Goal: Task Accomplishment & Management: Use online tool/utility

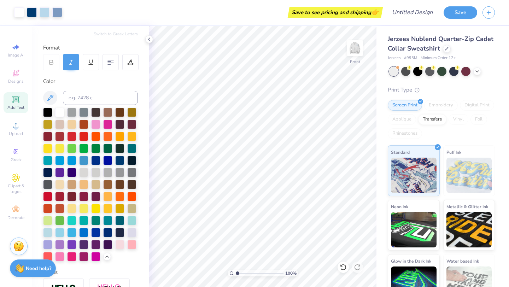
scroll to position [18, 0]
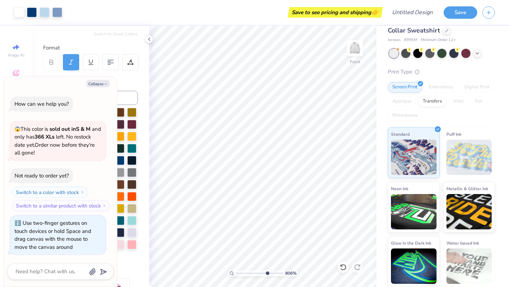
type input "8.06"
type textarea "x"
type input "8.88"
type textarea "x"
type input "9.12"
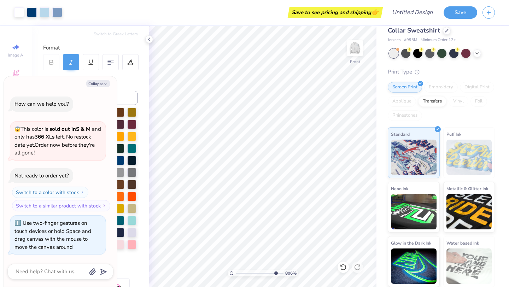
type textarea "x"
drag, startPoint x: 237, startPoint y: 272, endPoint x: 238, endPoint y: 263, distance: 8.5
type input "1.1"
click at [238, 270] on input "range" at bounding box center [260, 273] width 48 height 6
type textarea "x"
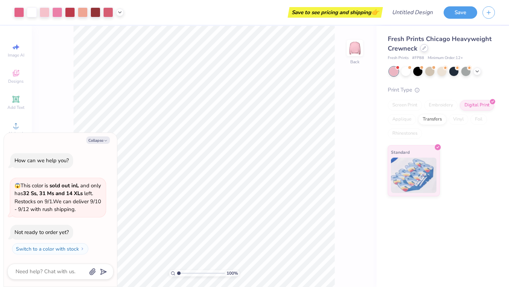
click at [423, 46] on div at bounding box center [424, 48] width 8 height 8
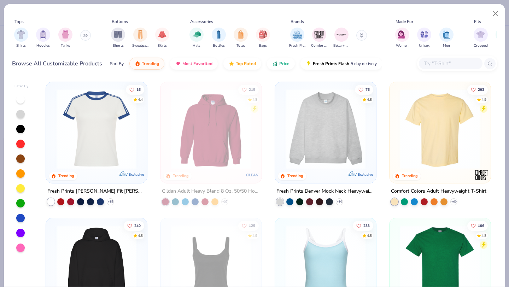
type textarea "x"
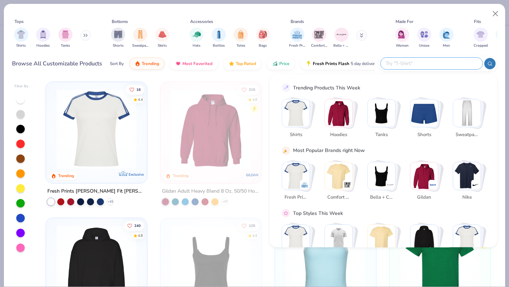
click at [441, 62] on input "text" at bounding box center [431, 63] width 93 height 8
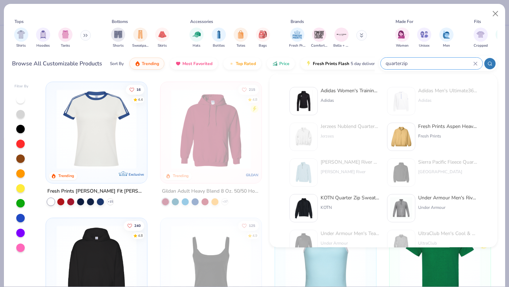
type input "quarterzip"
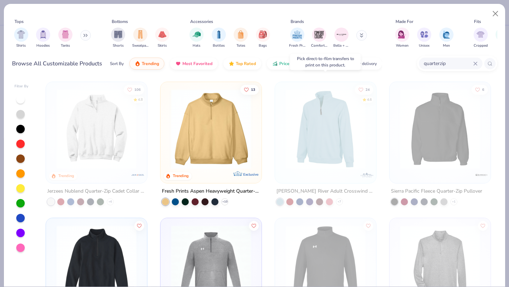
scroll to position [7, 0]
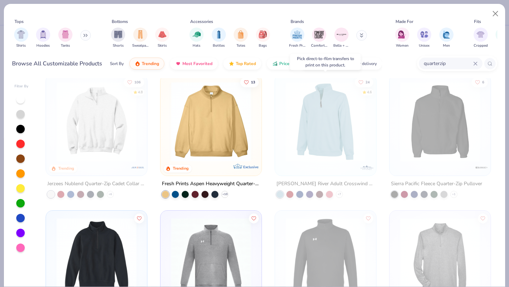
click at [330, 194] on div at bounding box center [329, 194] width 7 height 7
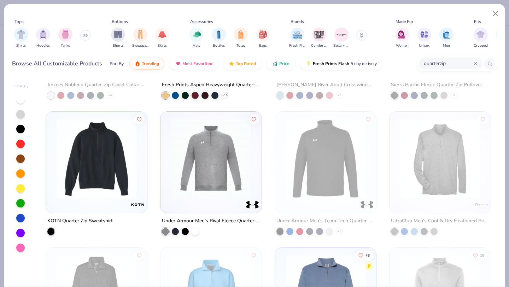
scroll to position [0, 0]
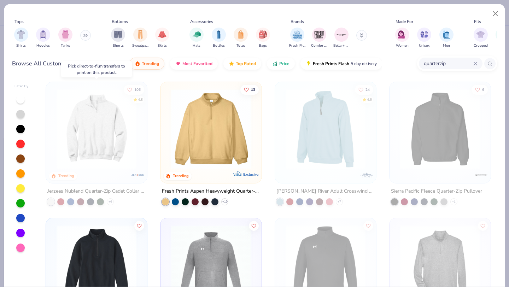
click at [70, 191] on div "Jerzees Nublend Quarter-Zip Cadet Collar Sweatshirt" at bounding box center [96, 191] width 98 height 9
click at [90, 182] on div "106 4.8 Trending Jerzees Nublend Quarter-Zip Cadet Collar Sweatshirt + 6" at bounding box center [97, 144] width 102 height 124
click at [53, 130] on img at bounding box center [9, 129] width 87 height 80
click at [191, 189] on div "Fresh Prints Aspen Heavyweight Quarter-Zip" at bounding box center [211, 191] width 98 height 9
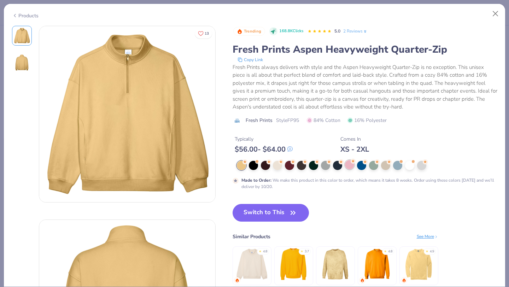
click at [353, 168] on div at bounding box center [349, 164] width 9 height 9
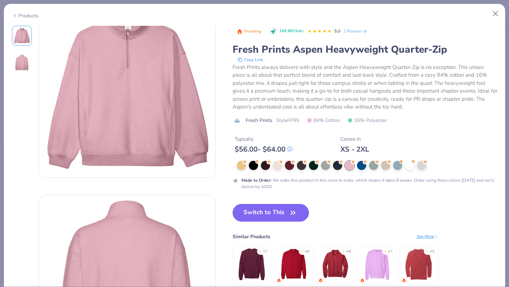
scroll to position [72, 0]
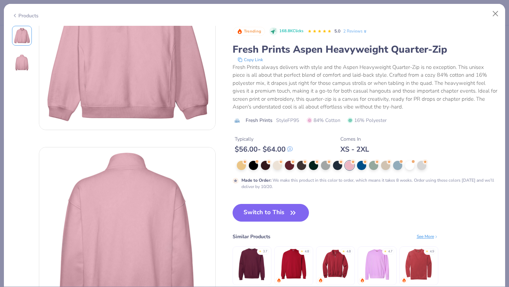
click at [489, 11] on div "Products" at bounding box center [254, 13] width 501 height 18
click at [494, 13] on button "Close" at bounding box center [495, 13] width 13 height 13
type textarea "x"
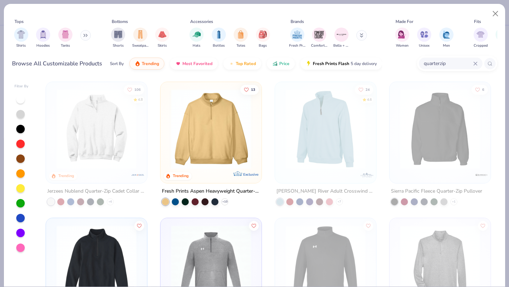
click at [474, 61] on div "quarterzip" at bounding box center [451, 64] width 64 height 12
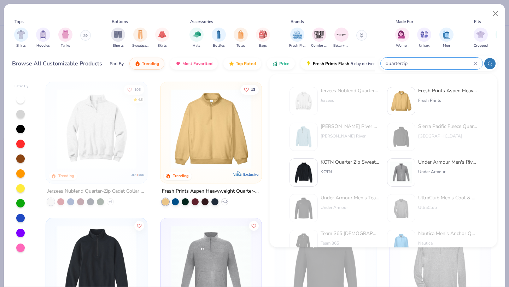
click at [474, 59] on div "quarterzip" at bounding box center [432, 64] width 102 height 12
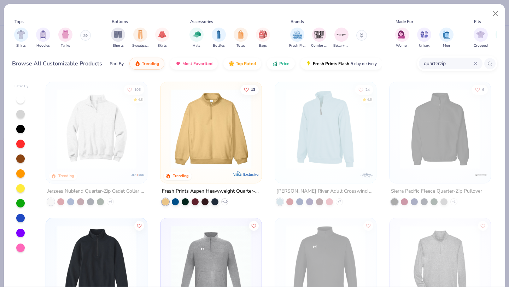
click at [479, 62] on div "quarterzip" at bounding box center [451, 64] width 64 height 12
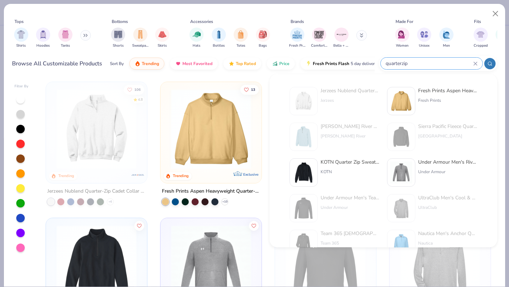
drag, startPoint x: 433, startPoint y: 68, endPoint x: 404, endPoint y: 63, distance: 28.6
click at [404, 63] on div "quarterzip" at bounding box center [432, 64] width 102 height 12
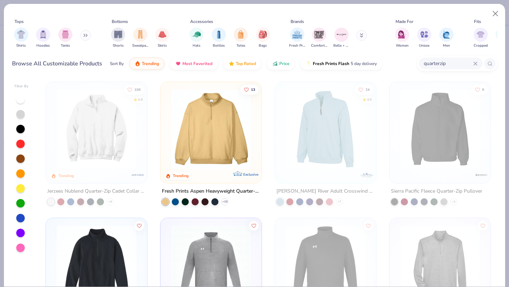
click at [454, 61] on input "quarterzip" at bounding box center [448, 63] width 50 height 8
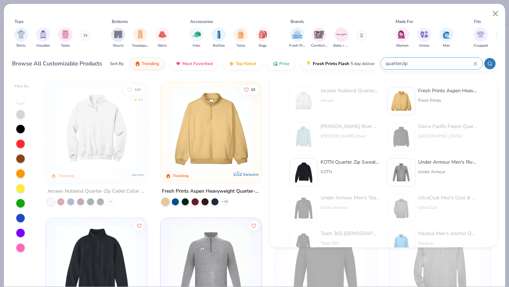
drag, startPoint x: 415, startPoint y: 64, endPoint x: 381, endPoint y: 65, distance: 34.0
click at [381, 65] on div "quarterzip" at bounding box center [432, 64] width 102 height 12
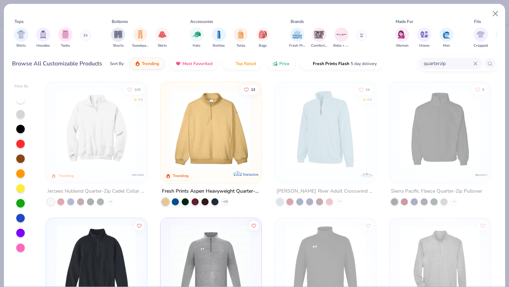
click at [476, 63] on icon at bounding box center [475, 63] width 3 height 3
click at [476, 63] on input "text" at bounding box center [450, 63] width 54 height 8
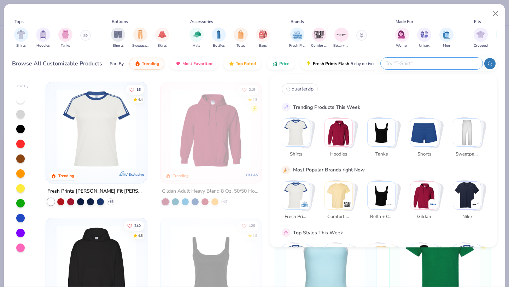
click at [456, 49] on div "Tops Shirts Hoodies Tanks Bottoms Shorts Sweatpants Skirts Accessories Hats Bot…" at bounding box center [254, 34] width 485 height 33
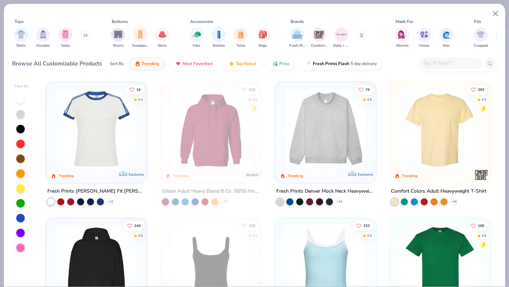
click at [20, 247] on div at bounding box center [20, 248] width 8 height 8
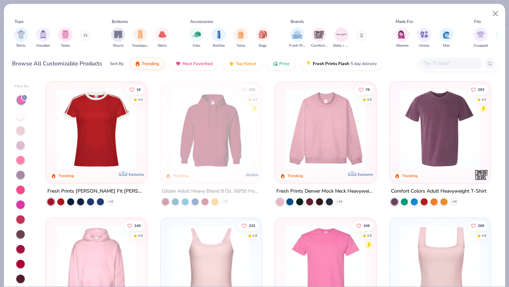
click at [496, 6] on div "Tops Shirts Hoodies Tanks Bottoms Shorts Sweatpants Skirts Accessories Hats Bot…" at bounding box center [254, 40] width 501 height 72
click at [496, 9] on button "Close" at bounding box center [495, 13] width 13 height 13
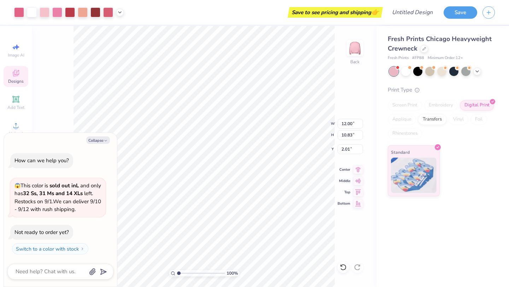
type textarea "x"
type input "5.83"
type input "1.68"
type input "2.16"
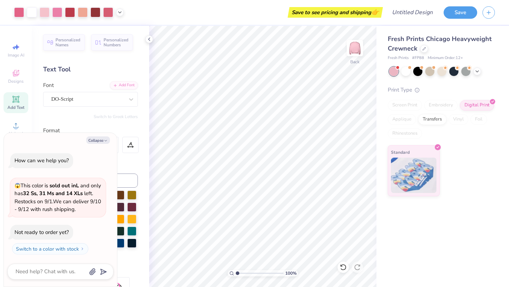
click at [402, 106] on div "Screen Print" at bounding box center [405, 105] width 34 height 11
click at [147, 40] on icon at bounding box center [149, 39] width 6 height 6
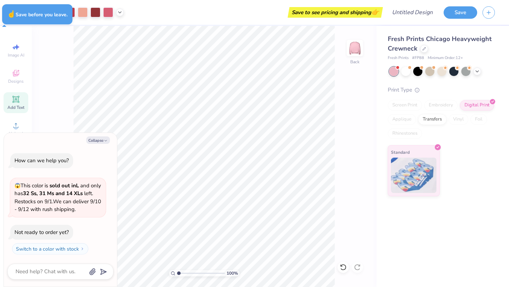
type textarea "x"
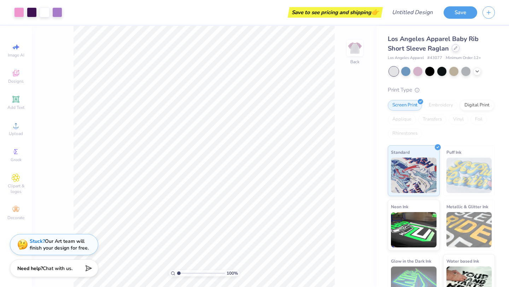
click at [452, 49] on div at bounding box center [456, 48] width 8 height 8
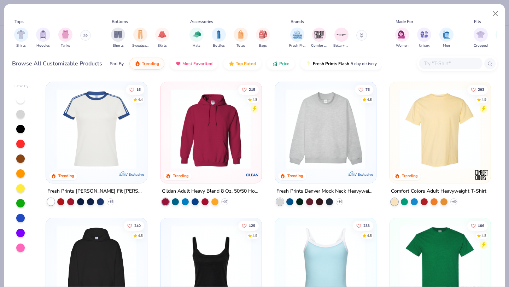
click at [459, 69] on div at bounding box center [451, 64] width 64 height 12
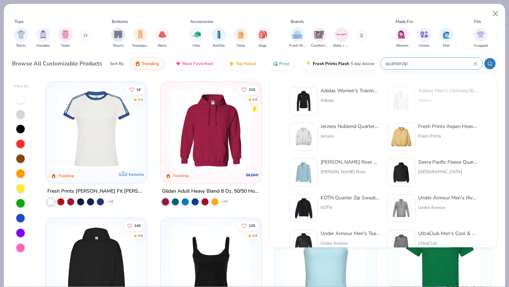
type input "quarterzip"
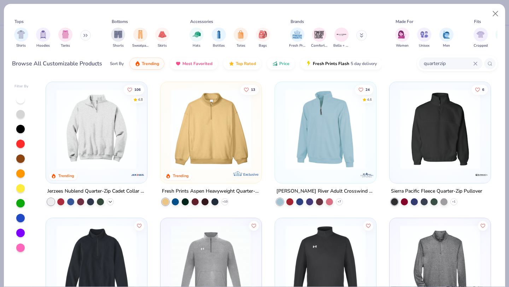
click at [109, 200] on icon at bounding box center [110, 202] width 6 height 6
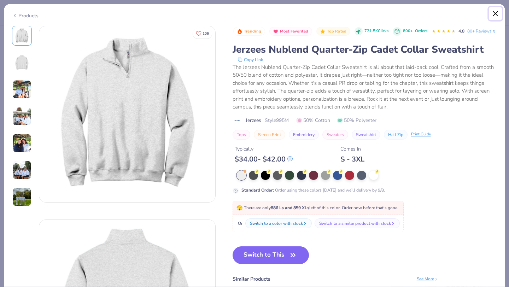
click at [496, 13] on button "Close" at bounding box center [495, 13] width 13 height 13
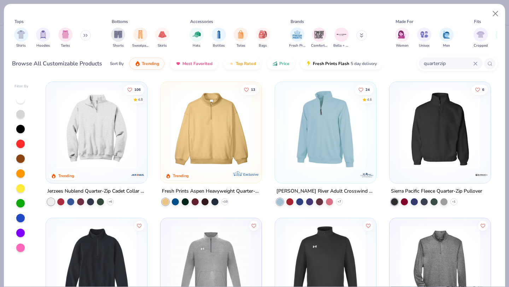
click at [337, 198] on div "+ 7" at bounding box center [309, 201] width 66 height 7
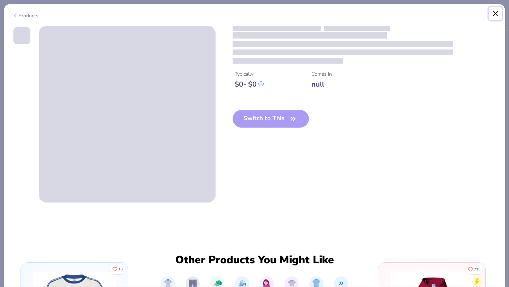
click at [497, 13] on button "Close" at bounding box center [495, 13] width 13 height 13
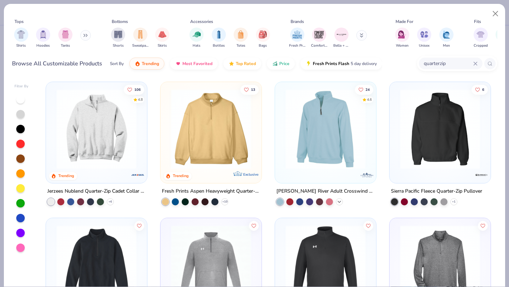
click at [340, 201] on icon at bounding box center [340, 202] width 6 height 6
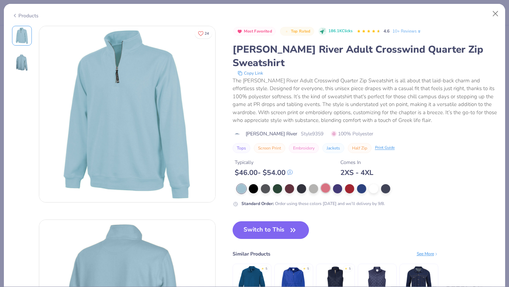
click at [328, 184] on div at bounding box center [325, 188] width 9 height 9
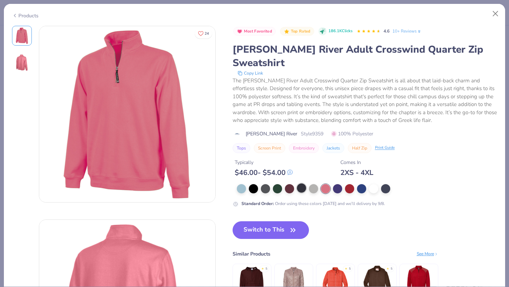
click at [307, 184] on div at bounding box center [367, 188] width 261 height 9
click at [315, 184] on div at bounding box center [313, 188] width 9 height 9
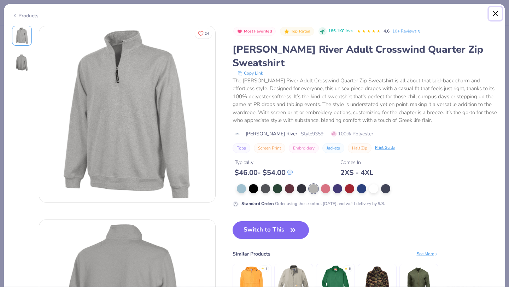
click at [494, 14] on button "Close" at bounding box center [495, 13] width 13 height 13
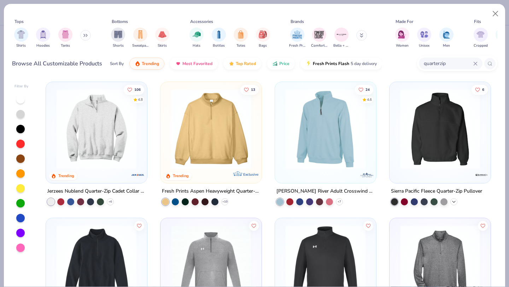
click at [453, 201] on icon at bounding box center [454, 202] width 6 height 6
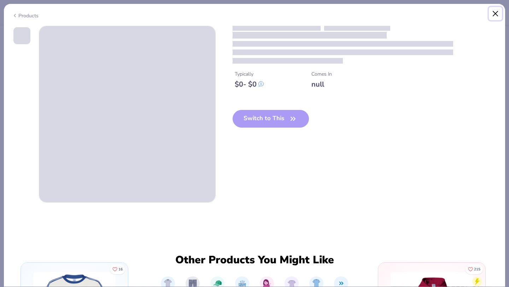
click at [497, 12] on button "Close" at bounding box center [495, 13] width 13 height 13
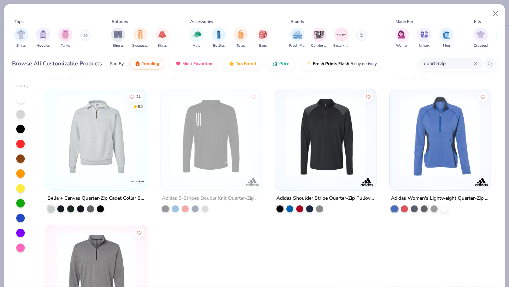
scroll to position [1071, 0]
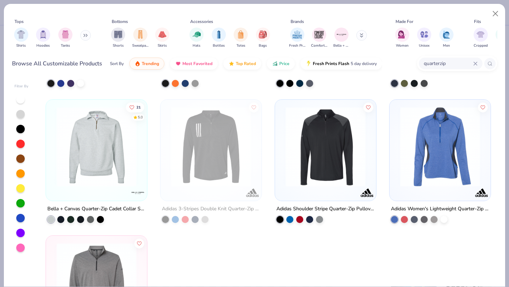
click at [473, 64] on icon at bounding box center [475, 64] width 4 height 4
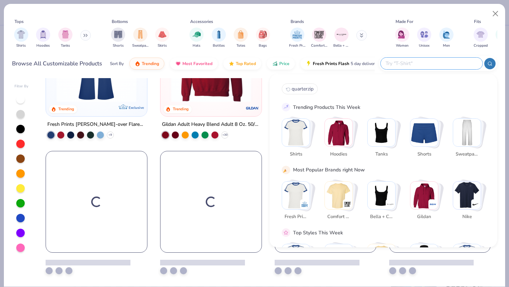
scroll to position [611, 0]
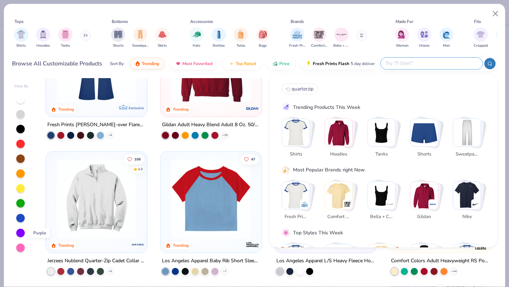
click at [20, 233] on div at bounding box center [20, 233] width 8 height 8
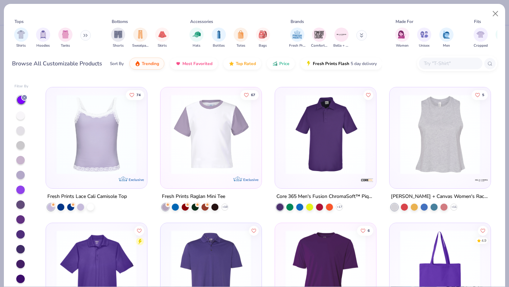
scroll to position [2443, 0]
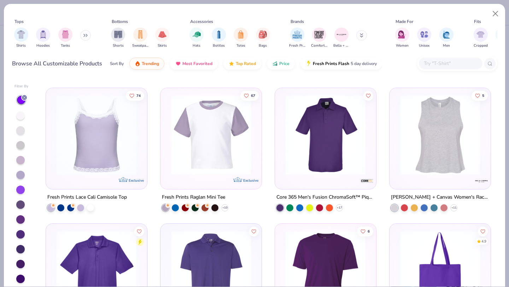
click at [448, 61] on input "text" at bounding box center [450, 63] width 54 height 8
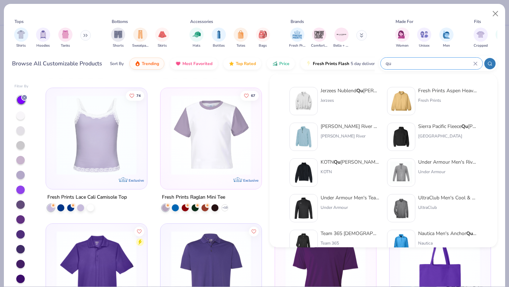
type input "qu"
click at [373, 96] on div "Jerzees Nublend Qu arter-Zip Cadet Collar Sweatshirt Jerzees" at bounding box center [350, 101] width 59 height 28
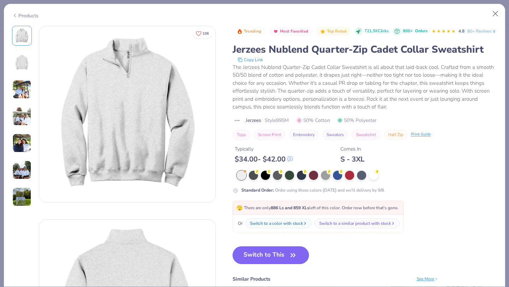
click at [273, 264] on button "Switch to This" at bounding box center [271, 255] width 77 height 18
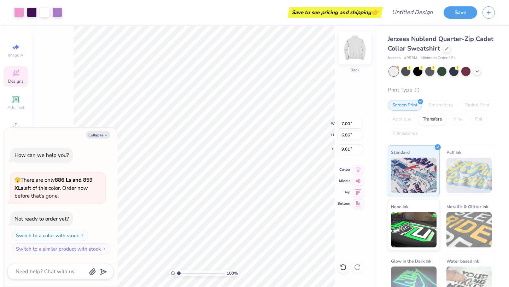
click at [356, 48] on img at bounding box center [355, 48] width 28 height 28
type textarea "x"
type input "11.36"
type textarea "x"
type input "12.15"
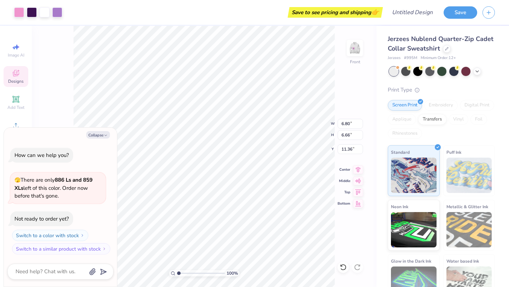
type input "11.91"
type input "6.02"
type textarea "x"
type input "6.05"
type textarea "x"
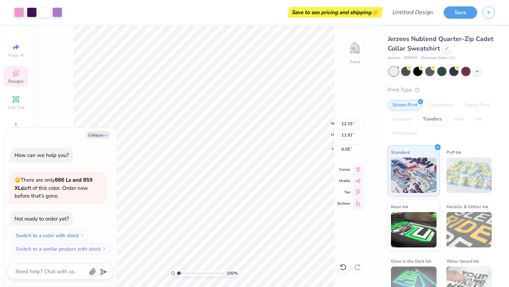
type input "13.19"
type input "12.92"
type textarea "x"
type input "6.04"
click at [356, 166] on icon at bounding box center [358, 168] width 10 height 8
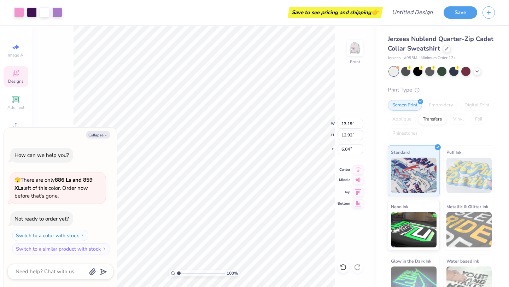
click at [361, 179] on icon at bounding box center [358, 180] width 10 height 8
click at [102, 134] on button "Collapse" at bounding box center [98, 134] width 24 height 7
type textarea "x"
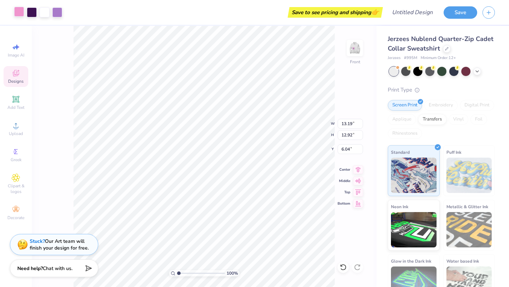
click at [21, 11] on div at bounding box center [19, 12] width 10 height 10
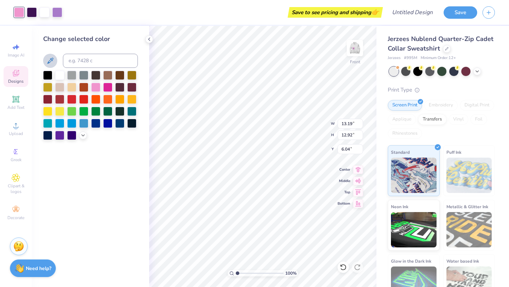
click at [49, 59] on icon at bounding box center [50, 61] width 8 height 8
click at [19, 10] on div at bounding box center [19, 12] width 10 height 10
click at [58, 12] on div at bounding box center [57, 12] width 10 height 10
click at [22, 11] on div at bounding box center [19, 12] width 10 height 10
click at [50, 59] on icon at bounding box center [50, 61] width 8 height 8
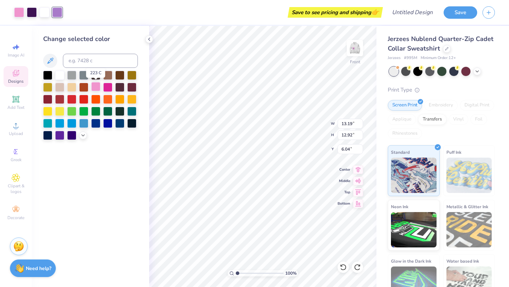
click at [93, 86] on div at bounding box center [95, 86] width 9 height 9
click at [43, 12] on div at bounding box center [45, 12] width 10 height 10
click at [32, 10] on div at bounding box center [32, 12] width 10 height 10
click at [45, 11] on div at bounding box center [45, 12] width 10 height 10
click at [59, 9] on div at bounding box center [57, 12] width 10 height 10
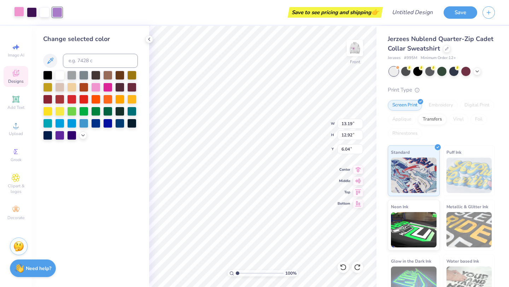
click at [20, 13] on div at bounding box center [19, 12] width 10 height 10
click at [87, 140] on div "Change selected color" at bounding box center [90, 156] width 117 height 261
click at [87, 139] on div at bounding box center [90, 105] width 95 height 69
click at [86, 136] on icon at bounding box center [83, 135] width 6 height 6
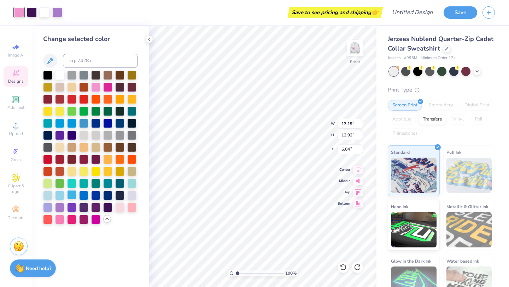
click at [72, 191] on div at bounding box center [71, 194] width 9 height 9
click at [59, 10] on div at bounding box center [57, 12] width 10 height 10
click at [96, 88] on div at bounding box center [95, 86] width 9 height 9
click at [19, 11] on div at bounding box center [19, 12] width 10 height 10
click at [60, 204] on div at bounding box center [59, 206] width 9 height 9
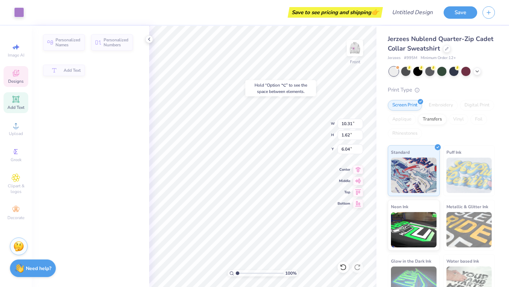
type input "10.31"
type input "1.62"
type input "5.86"
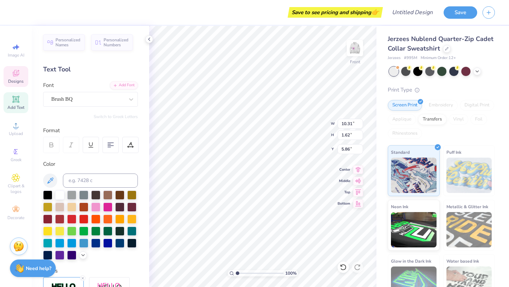
scroll to position [0, 2]
type textarea "Nassau Suffolk Region"
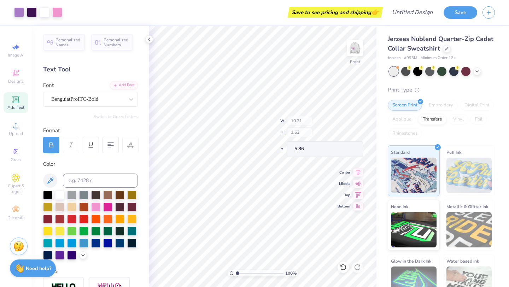
type input "13.19"
type input "2.48"
type input "7.53"
type textarea "W"
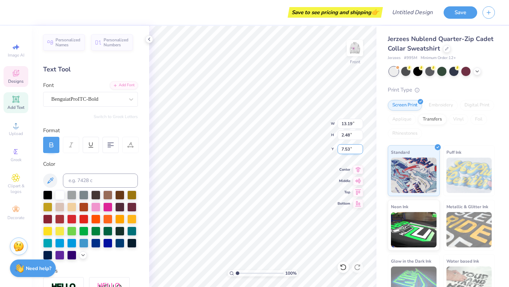
type textarea "Convention"
type input "7.53"
type textarea "CONVENTION"
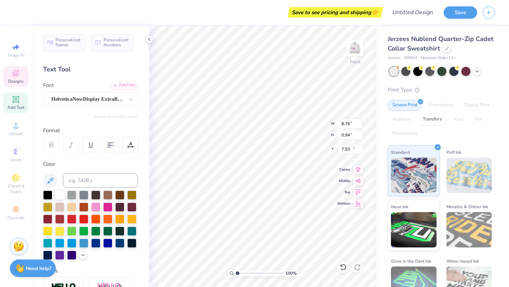
type input "8.76"
type input "0.94"
type input "17.83"
type input "9.05"
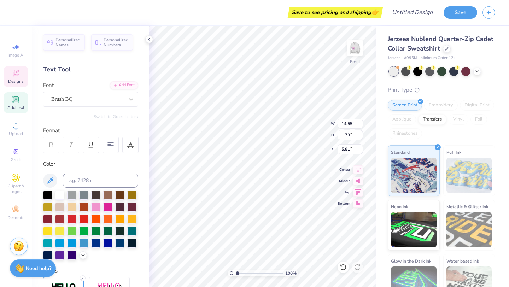
type input "8.20"
type input "9.62"
type input "13.68"
type input "1.62"
type input "5.91"
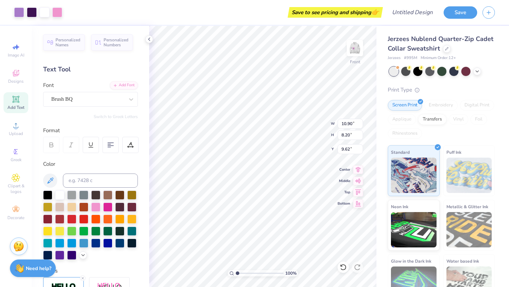
type input "10.90"
type input "8.20"
type input "9.62"
click at [18, 9] on div at bounding box center [19, 12] width 10 height 10
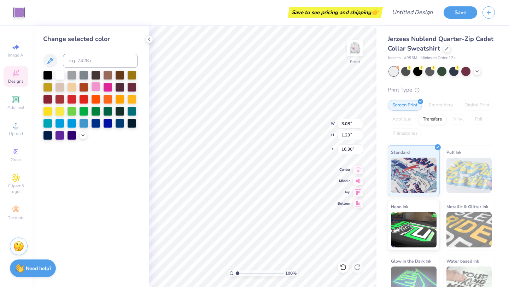
click at [98, 88] on div at bounding box center [95, 86] width 9 height 9
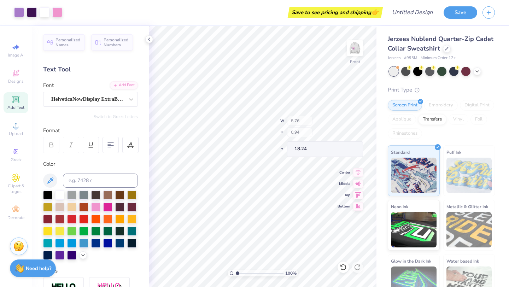
type input "18.15"
type input "13.68"
type input "1.62"
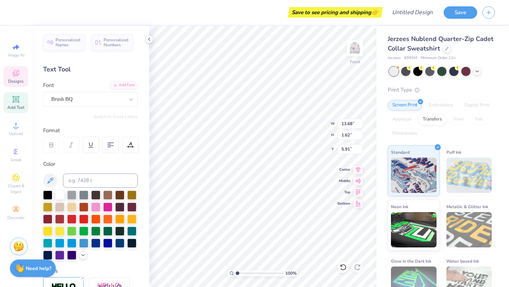
type input "3.89"
type input "13.17"
type input "2.48"
type input "4.88"
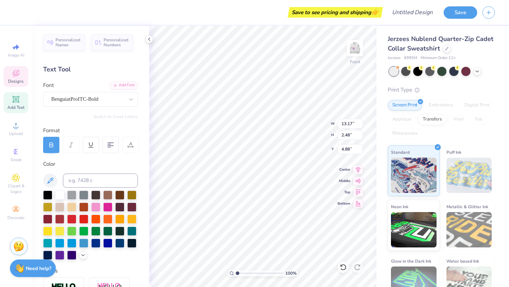
type textarea "WINTER"
type input "13.16"
type input "2.48"
type input "4.88"
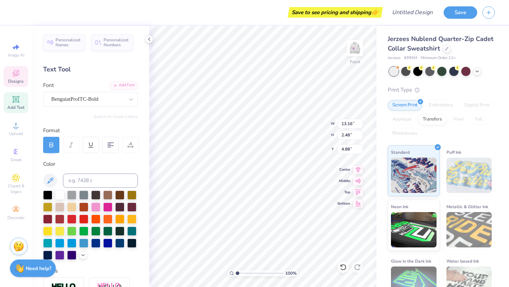
type input "10.81"
type input "2.03"
type input "5.32"
type input "13.68"
type input "1.62"
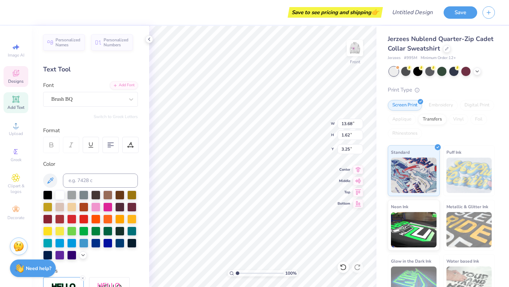
type input "3.25"
type input "10.90"
type input "5.65"
type input "10.90"
type input "10.81"
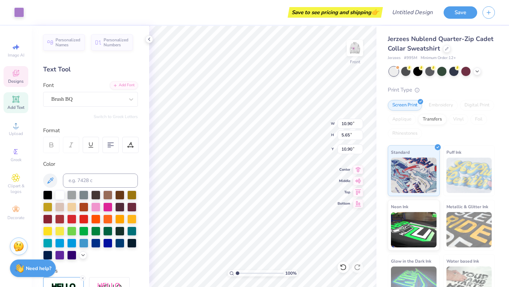
type input "2.03"
type input "5.32"
type input "10.81"
type input "2.03"
type input "5.32"
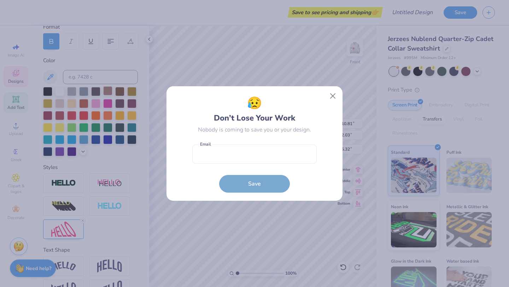
scroll to position [111, 0]
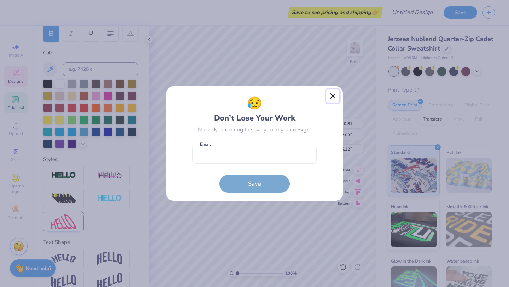
click at [334, 94] on button "Close" at bounding box center [332, 95] width 13 height 13
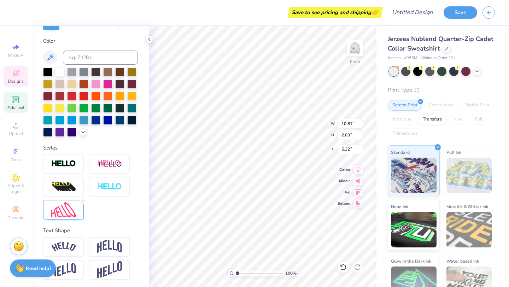
scroll to position [124, 0]
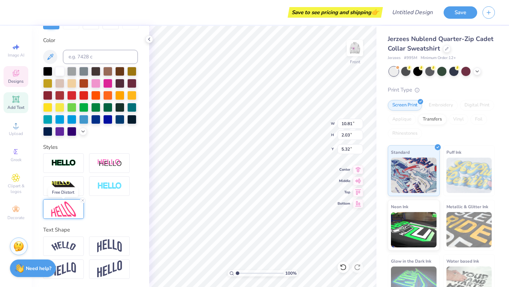
click at [63, 210] on img at bounding box center [63, 209] width 25 height 15
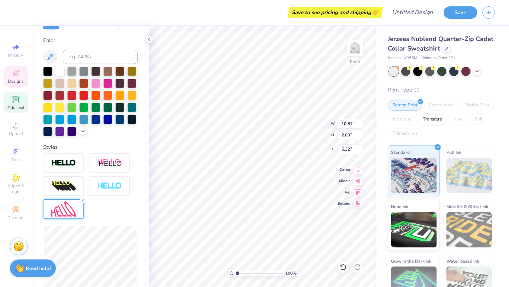
type input "10.94"
type input "3.13"
type input "4.77"
type input "10.87"
type input "2.92"
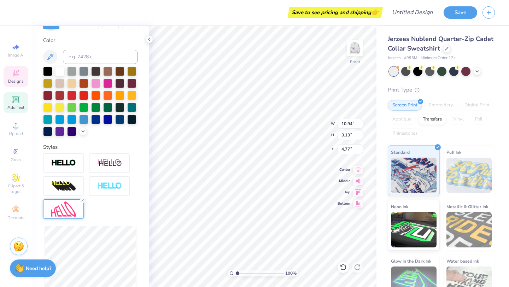
type input "4.87"
type input "8.68"
type input "2.34"
type input "4.88"
type input "13.68"
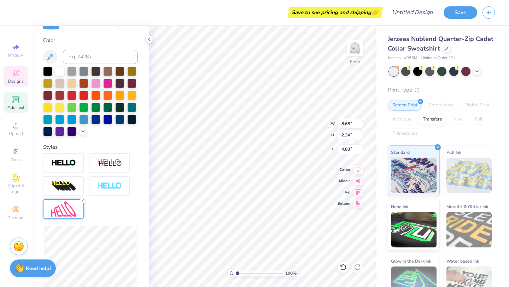
type input "1.62"
type input "3.25"
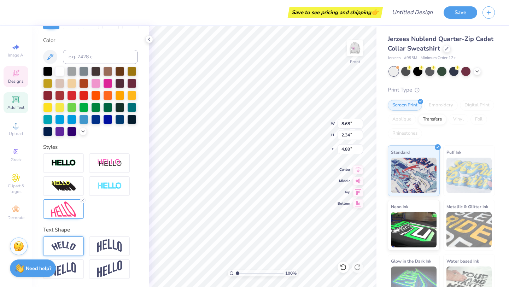
click at [65, 249] on img at bounding box center [63, 246] width 25 height 10
type input "8.62"
type input "2.33"
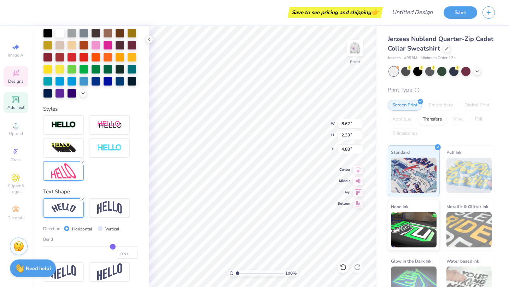
scroll to position [165, 0]
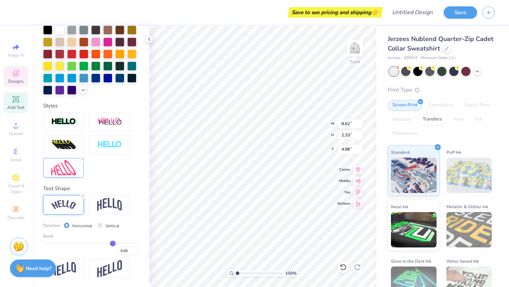
type input "8.68"
type input "2.34"
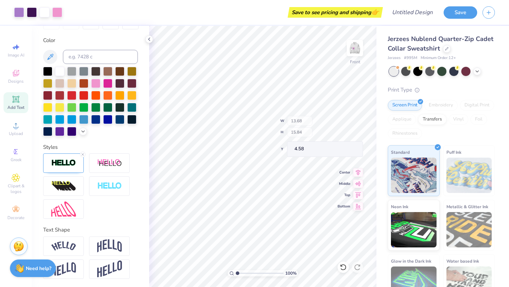
type input "4.58"
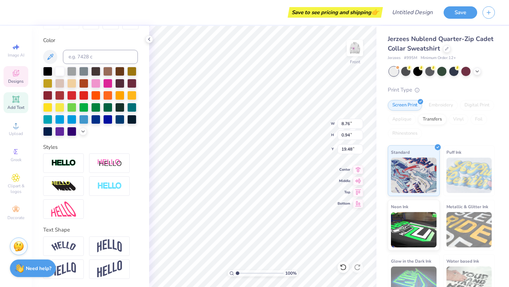
scroll to position [0, 2]
click at [339, 172] on div "100 % Front W 8.76 8.76 " H 0.94 0.94 " Y 19.48 19.48 " Center Middle Top Bottom" at bounding box center [262, 156] width 227 height 261
type input "3.08"
type input "1.23"
type input "17.63"
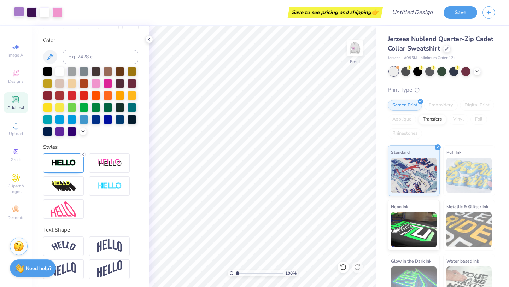
click at [19, 12] on div at bounding box center [19, 12] width 10 height 10
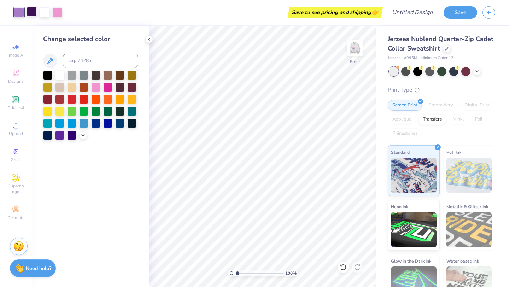
click at [30, 10] on div at bounding box center [32, 12] width 10 height 10
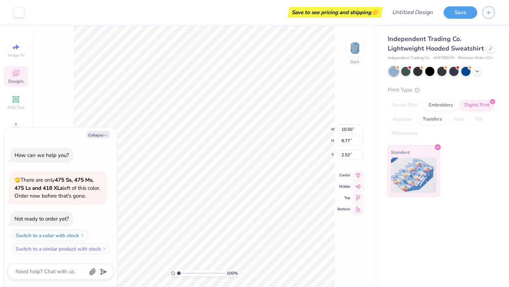
type textarea "x"
type input "3.00"
click at [490, 53] on div "Independent Trading Co. Lightweight Hooded Sweatshirt" at bounding box center [441, 43] width 107 height 19
click at [489, 48] on icon at bounding box center [491, 48] width 4 height 4
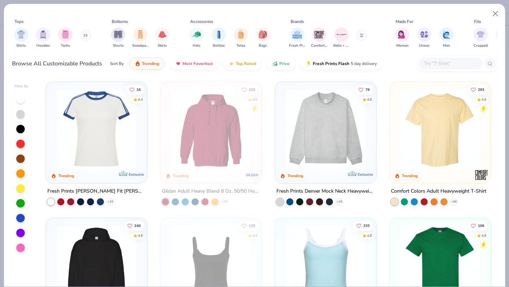
type textarea "x"
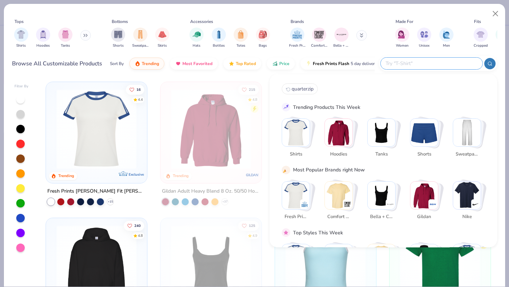
click at [442, 66] on input "text" at bounding box center [431, 63] width 93 height 8
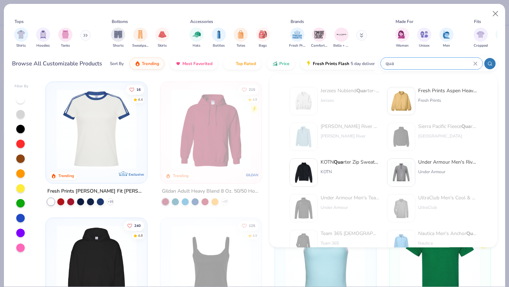
type input "qua"
click at [354, 102] on div "Jerzees" at bounding box center [350, 100] width 59 height 6
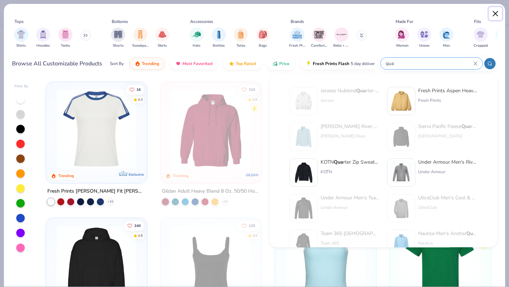
click at [495, 13] on button "Close" at bounding box center [495, 13] width 13 height 13
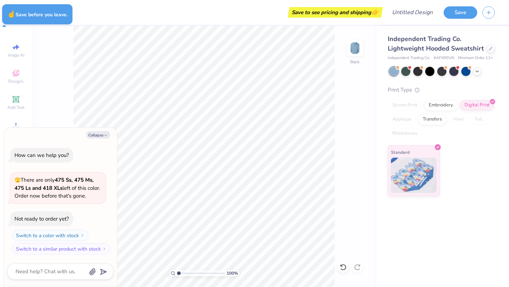
type textarea "x"
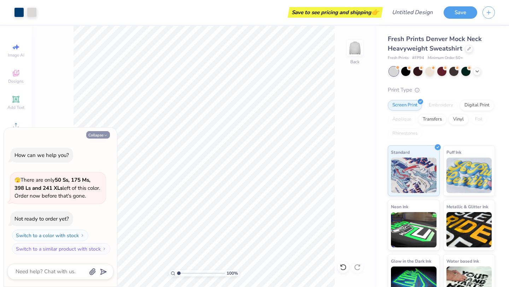
click at [103, 135] on button "Collapse" at bounding box center [98, 134] width 24 height 7
type textarea "x"
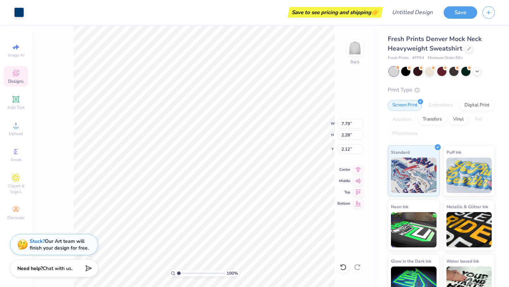
type input "2.16"
type input "6.22"
type input "1.82"
type input "2.61"
type input "7.79"
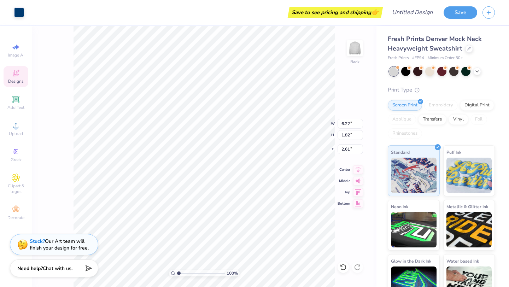
type input "2.28"
type input "2.16"
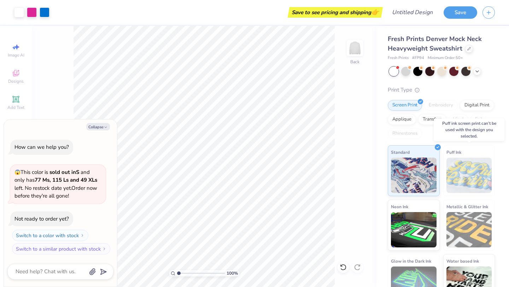
click at [472, 159] on img at bounding box center [470, 175] width 46 height 35
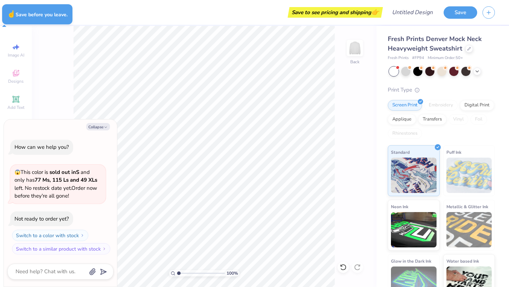
type textarea "x"
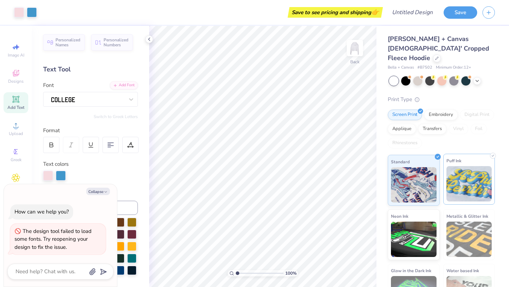
click at [463, 166] on img at bounding box center [470, 183] width 46 height 35
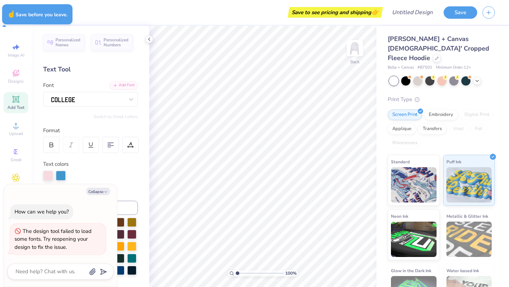
type textarea "x"
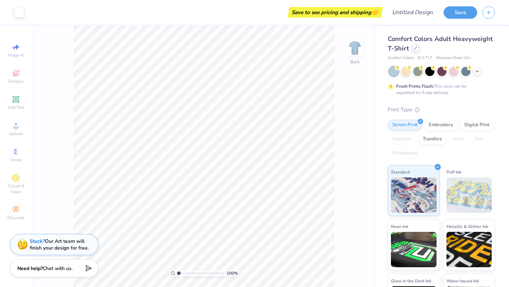
click at [418, 50] on div at bounding box center [416, 48] width 8 height 8
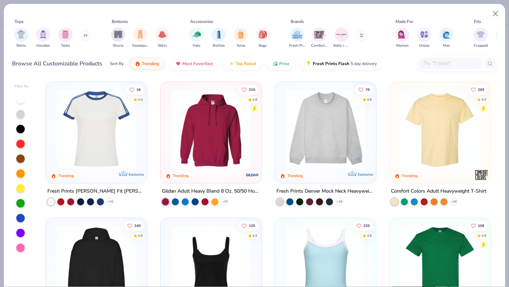
click at [442, 64] on input "text" at bounding box center [450, 63] width 54 height 8
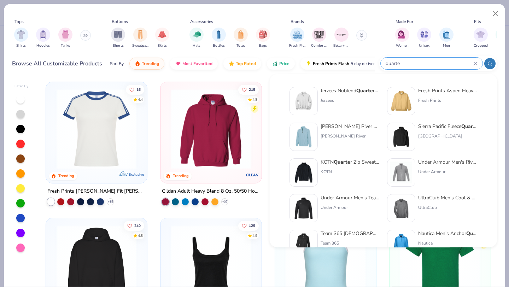
type input "quarte"
click at [339, 94] on div "Jerzees Nublend Quarte r-Zip Cadet Collar Sweatshirt Jerzees" at bounding box center [350, 101] width 59 height 28
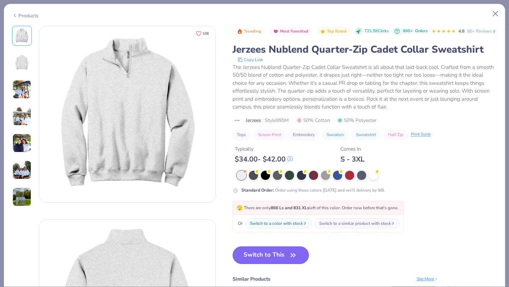
click at [248, 213] on div "Trending Most Favorited Top Rated 721.5K Clicks 800+ Orders 4.8 80+ Reviews Jer…" at bounding box center [365, 184] width 265 height 316
click at [252, 264] on button "Switch to This" at bounding box center [271, 255] width 77 height 18
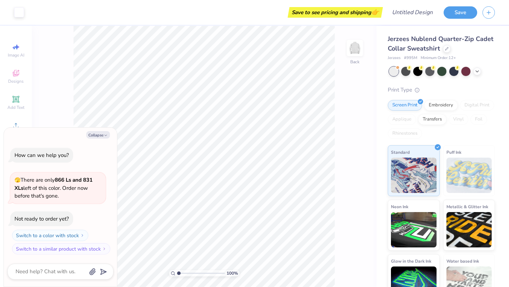
click at [73, 117] on div "100 % Back" at bounding box center [204, 156] width 345 height 261
click at [102, 133] on button "Collapse" at bounding box center [98, 134] width 24 height 7
type textarea "x"
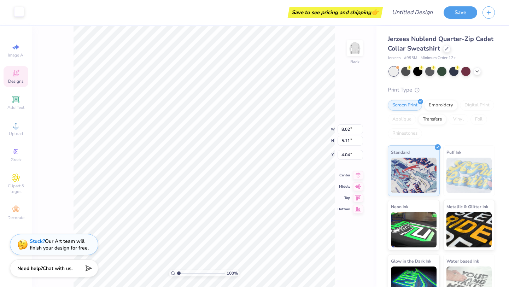
click at [19, 11] on div at bounding box center [19, 12] width 10 height 10
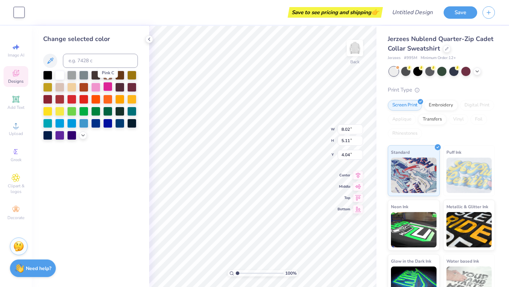
click at [108, 89] on div at bounding box center [107, 86] width 9 height 9
click at [97, 88] on div at bounding box center [95, 86] width 9 height 9
click at [70, 124] on div at bounding box center [71, 122] width 9 height 9
click at [95, 124] on div at bounding box center [95, 122] width 9 height 9
click at [85, 134] on icon at bounding box center [83, 135] width 6 height 6
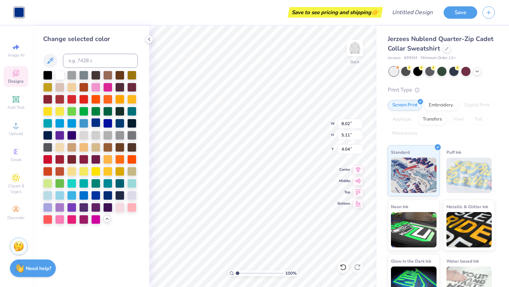
click at [95, 122] on div at bounding box center [95, 122] width 9 height 9
click at [109, 194] on div at bounding box center [107, 194] width 9 height 9
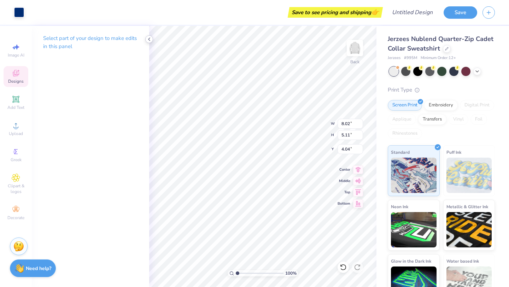
click at [149, 37] on icon at bounding box center [149, 39] width 6 height 6
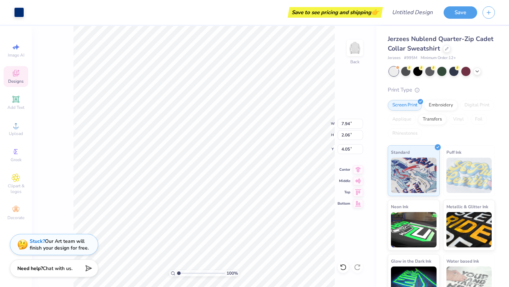
type input "3.81"
type input "2.77"
type input "5.73"
click at [479, 161] on img at bounding box center [470, 175] width 46 height 35
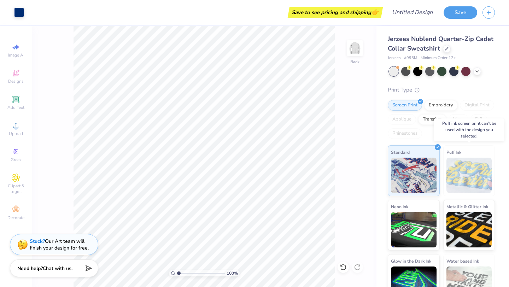
click at [460, 153] on span "Puff Ink" at bounding box center [454, 151] width 15 height 7
click at [71, 262] on div "Need help? Chat with us." at bounding box center [54, 267] width 88 height 18
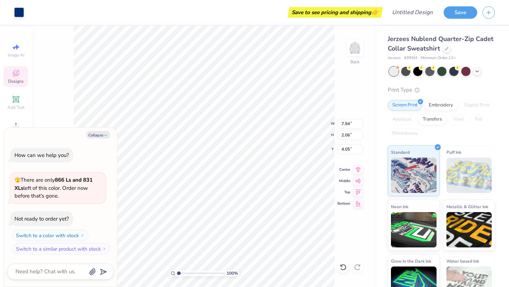
type textarea "x"
type input "9.94"
type textarea "x"
type input "3.68"
type textarea "x"
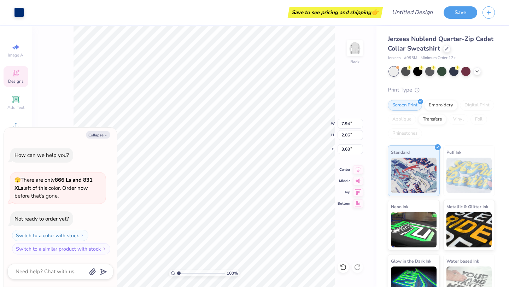
type input "3.97"
click at [352, 51] on img at bounding box center [355, 48] width 28 height 28
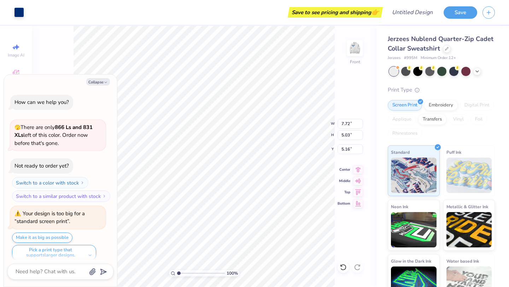
scroll to position [6, 0]
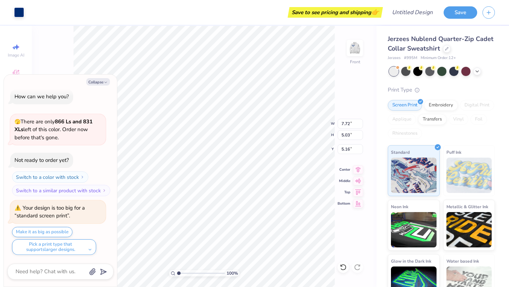
type textarea "x"
type input "11.72"
type input "7.64"
click at [52, 232] on button "Make it as big as possible" at bounding box center [42, 232] width 60 height 10
type textarea "x"
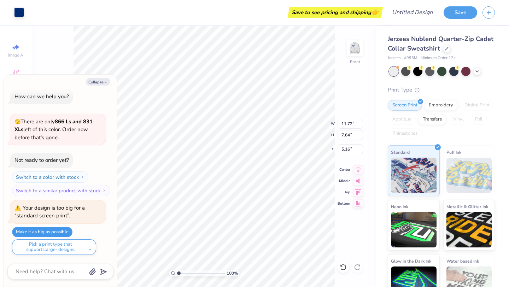
type input "15.00"
type input "9.77"
type textarea "x"
type input "4.41"
click at [352, 45] on img at bounding box center [355, 48] width 28 height 28
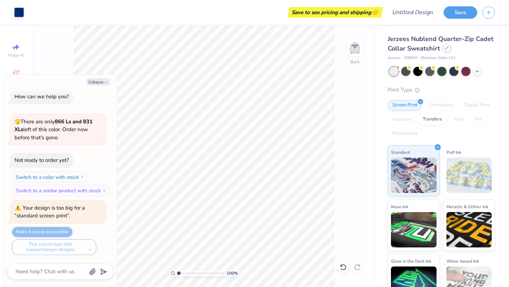
click at [446, 46] on icon at bounding box center [447, 48] width 4 height 4
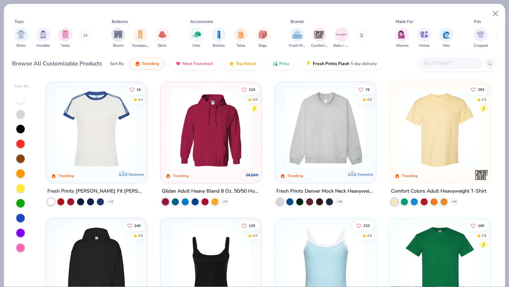
click at [84, 39] on button at bounding box center [85, 35] width 11 height 11
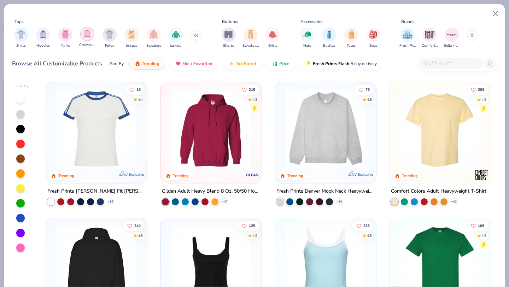
click at [89, 39] on div "filter for Crewnecks" at bounding box center [87, 34] width 14 height 14
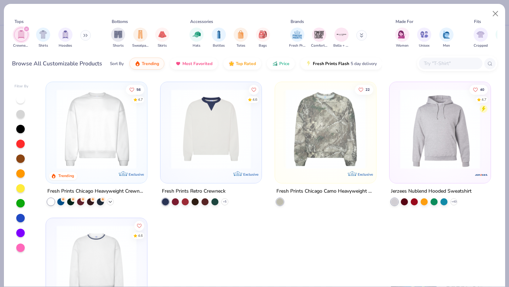
click at [110, 201] on polyline at bounding box center [110, 201] width 3 height 1
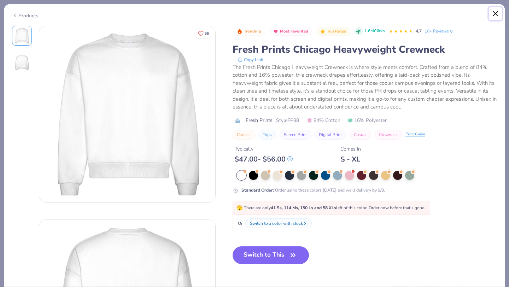
click at [495, 14] on button "Close" at bounding box center [495, 13] width 13 height 13
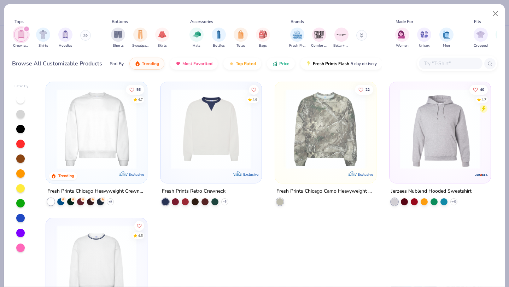
click at [216, 154] on img at bounding box center [211, 129] width 87 height 80
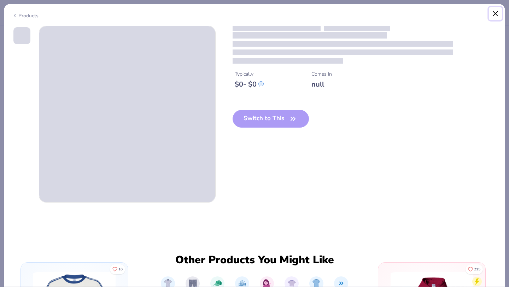
click at [496, 11] on button "Close" at bounding box center [495, 13] width 13 height 13
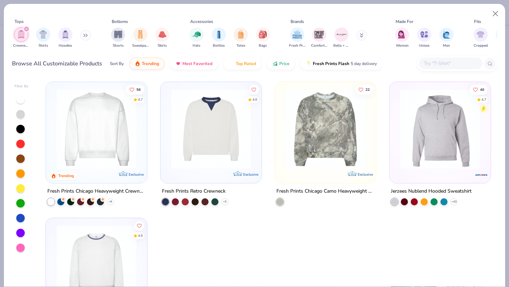
click at [27, 30] on icon "filter for Crewnecks" at bounding box center [26, 29] width 2 height 2
type textarea "x"
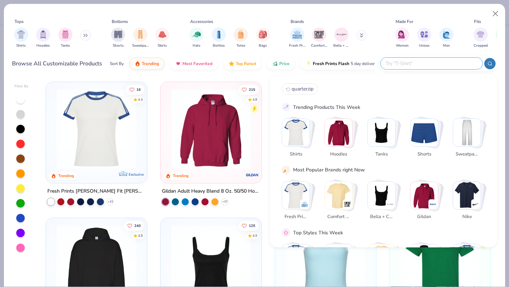
click at [442, 62] on input "text" at bounding box center [431, 63] width 93 height 8
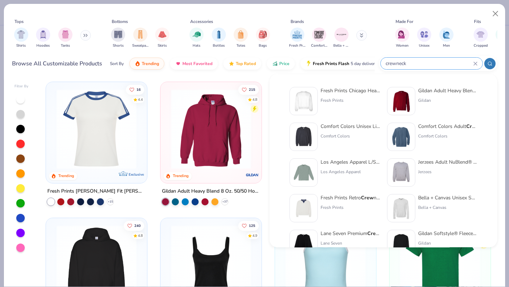
type input "crewneck"
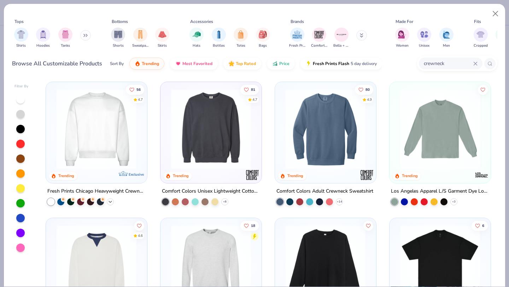
click at [111, 199] on icon at bounding box center [110, 202] width 6 height 6
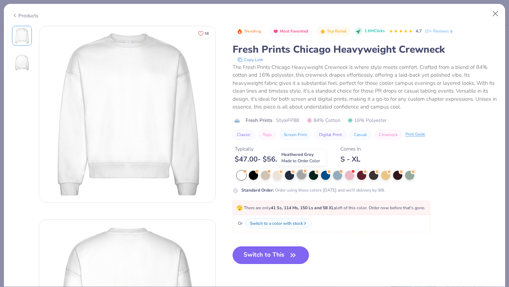
click at [304, 173] on icon at bounding box center [305, 171] width 5 height 5
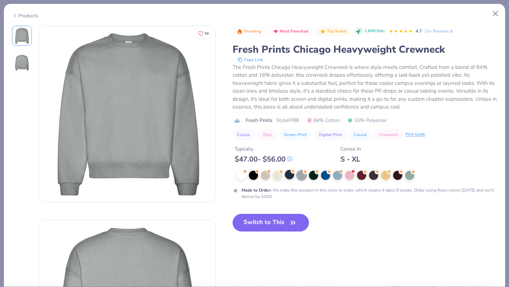
click at [291, 175] on div at bounding box center [289, 174] width 9 height 9
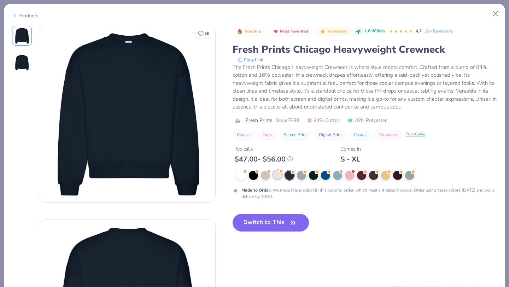
click at [281, 175] on div at bounding box center [277, 174] width 9 height 9
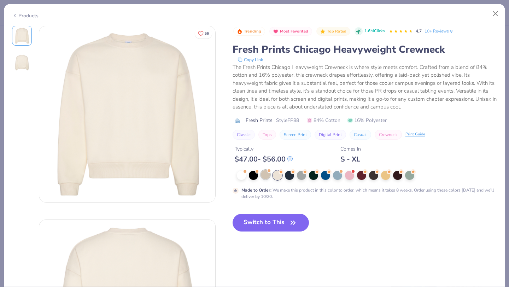
click at [270, 174] on div at bounding box center [265, 174] width 9 height 9
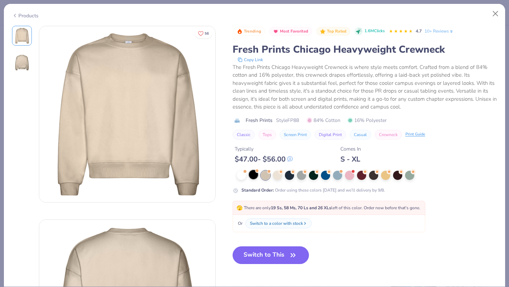
click at [256, 174] on div at bounding box center [253, 174] width 9 height 9
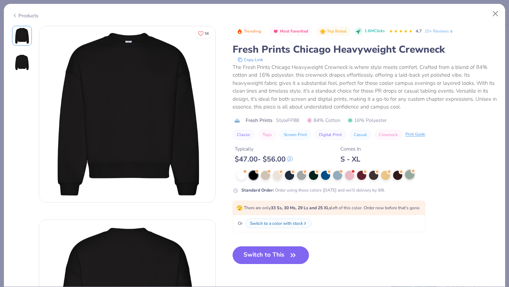
click at [409, 173] on div at bounding box center [409, 174] width 9 height 9
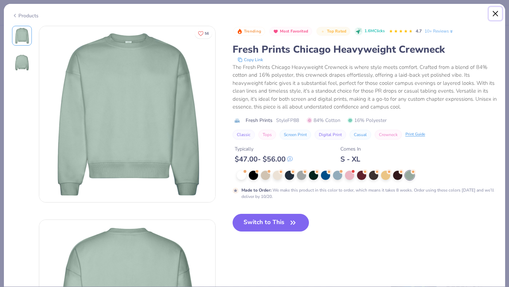
click at [493, 13] on button "Close" at bounding box center [495, 13] width 13 height 13
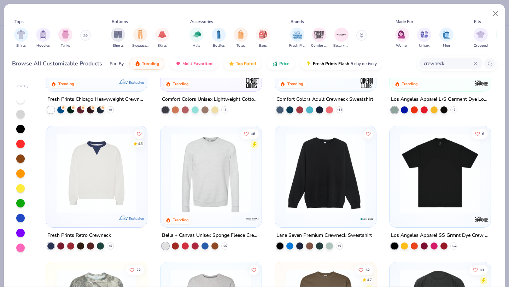
scroll to position [98, 0]
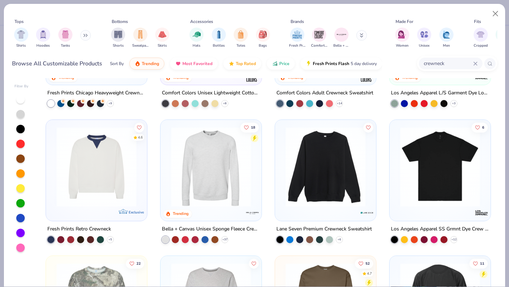
click at [299, 227] on div "Lane Seven Premium Crewneck Sweatshirt" at bounding box center [323, 229] width 95 height 9
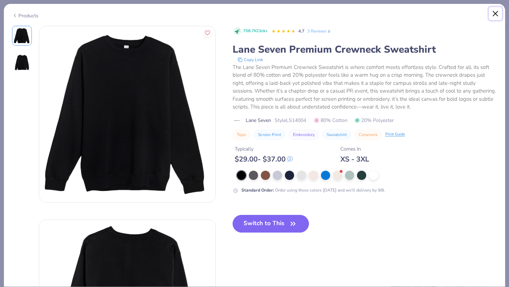
click at [497, 7] on button "Close" at bounding box center [495, 13] width 13 height 13
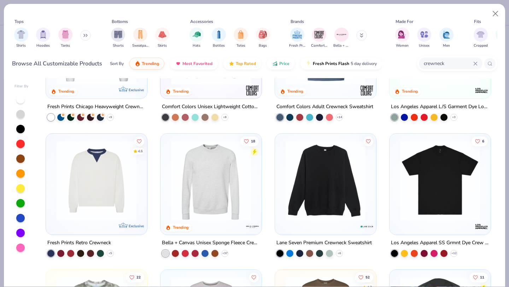
scroll to position [88, 0]
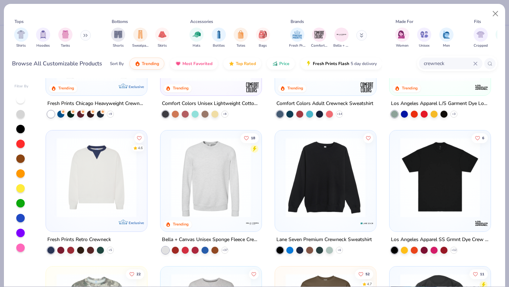
click at [195, 183] on img at bounding box center [211, 178] width 87 height 80
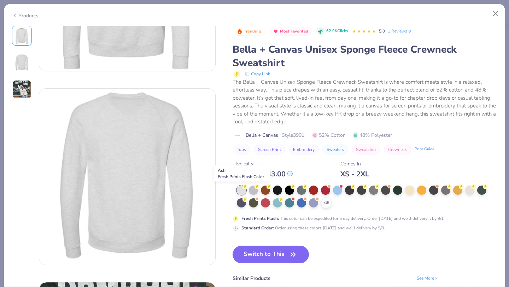
scroll to position [133, 0]
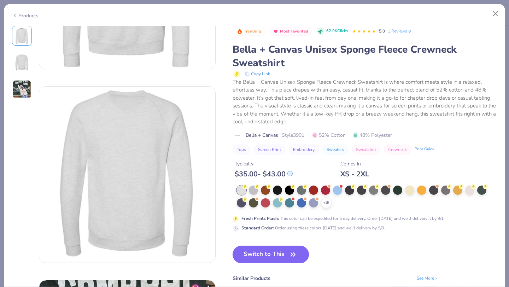
click at [260, 251] on button "Switch to This" at bounding box center [271, 255] width 77 height 18
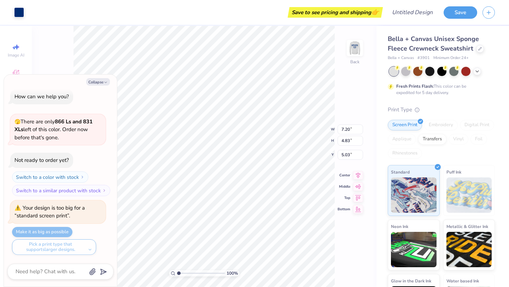
type textarea "x"
type input "14.41"
type input "9.67"
type textarea "x"
type input "4.75"
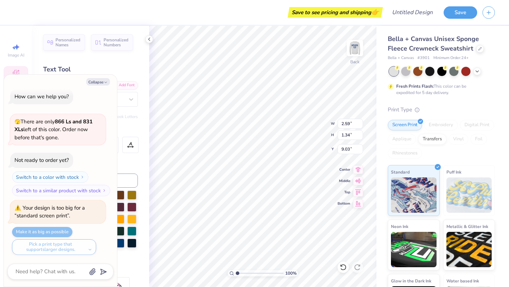
type textarea "x"
type textarea "1"
type textarea "x"
type textarea "19"
type textarea "x"
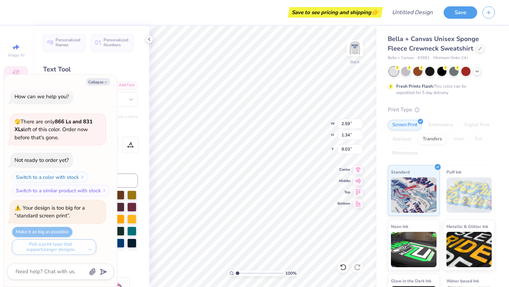
type input "7.63"
type input "5.55"
type input "7.59"
type textarea "x"
type input "14.41"
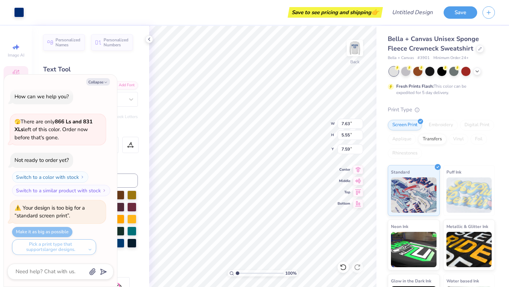
type input "3.73"
type input "4.75"
type textarea "x"
type input "4.55"
click at [36, 65] on div "Personalized Names Personalized Numbers Text Tool Add Font Font GRK1 Ivy No.2 S…" at bounding box center [90, 156] width 117 height 261
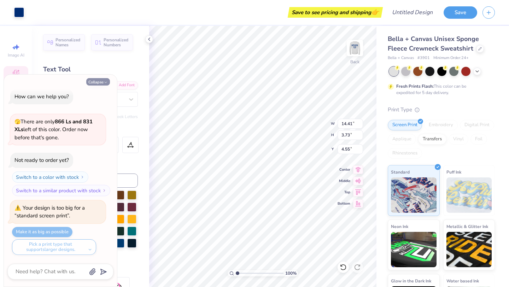
click at [104, 83] on icon "button" at bounding box center [106, 82] width 4 height 4
type textarea "x"
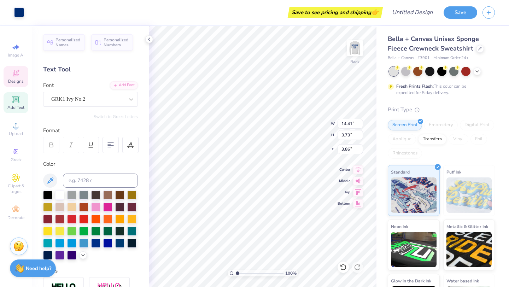
type input "3.86"
click at [76, 45] on span "Personalized Names" at bounding box center [68, 41] width 25 height 10
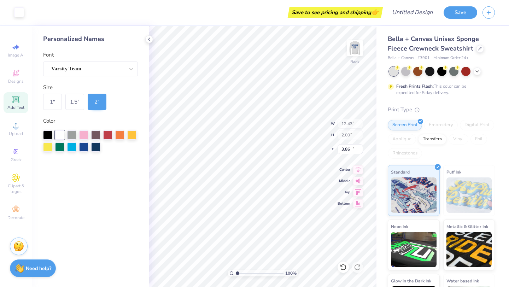
type input "12.43"
type input "2.00"
type input "15.71"
click at [86, 143] on div at bounding box center [83, 146] width 9 height 9
click at [93, 143] on div at bounding box center [95, 146] width 9 height 9
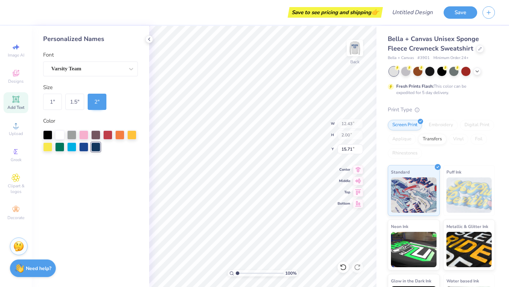
type input "6.71"
type input "1.61"
type input "12.81"
type input "12.43"
type input "2.00"
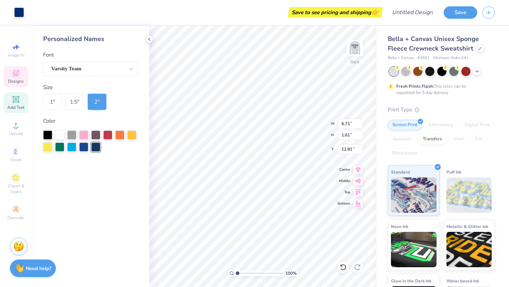
type input "15.71"
type input "4.22"
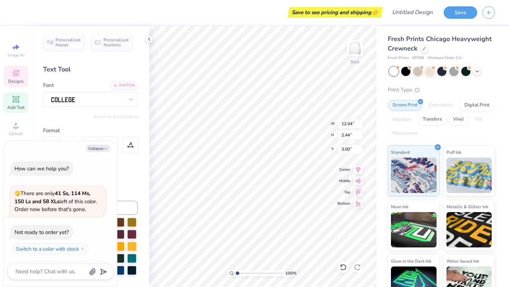
type textarea "x"
type textarea "N PHI"
type textarea "x"
type textarea "Na PHI"
type textarea "x"
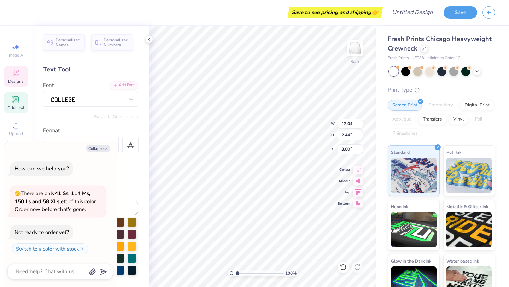
type textarea "N PHI"
type textarea "x"
type textarea "NA PHI"
type textarea "x"
type textarea "NAS PHI"
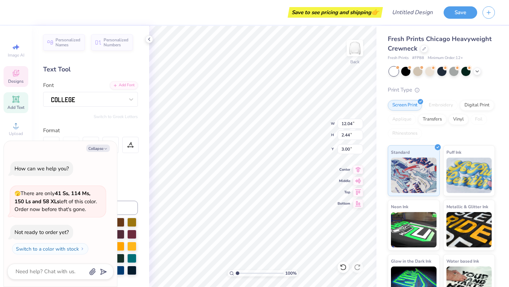
type textarea "x"
type textarea "NASS PHI"
type textarea "x"
type textarea "NASSA PHI"
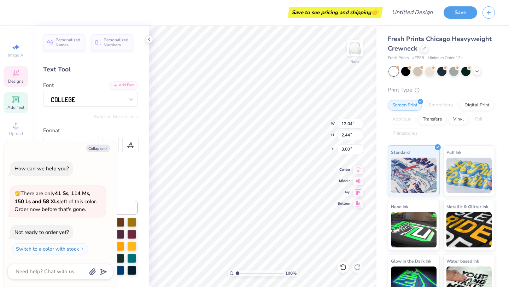
type textarea "x"
type textarea "NASSAU PHI"
type textarea "x"
type textarea "NASSAU S"
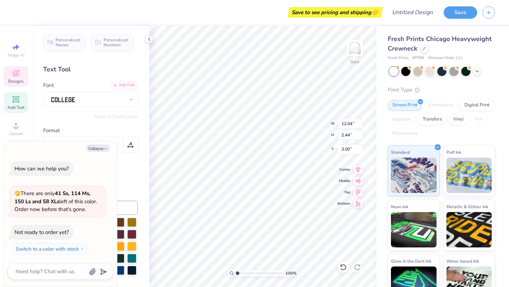
type textarea "x"
type textarea "NASSAU SU"
type textarea "x"
type textarea "NASSAU SUF"
type textarea "x"
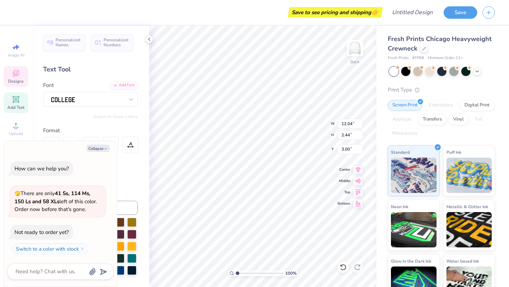
type textarea "NASSAU SUFF"
type textarea "x"
type textarea "NASSAU SUFFO"
type textarea "x"
type textarea "NASSAU SUFFOL"
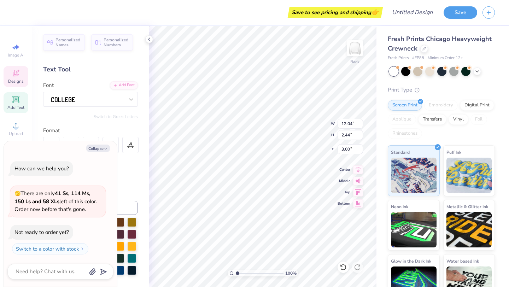
type textarea "x"
type textarea "NASSAU SUFFOLK"
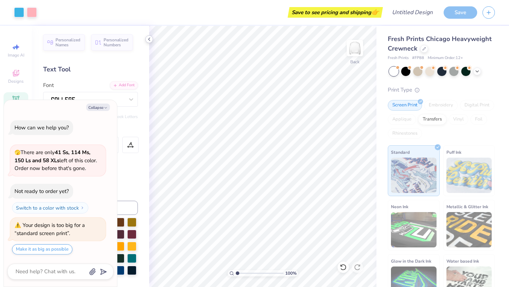
click at [150, 38] on icon at bounding box center [149, 39] width 6 height 6
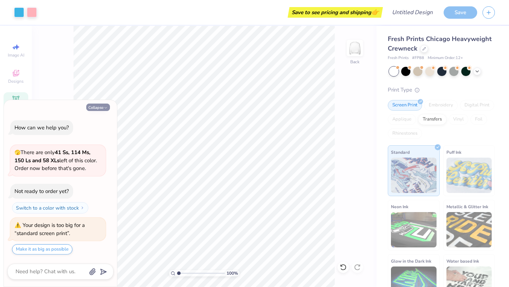
click at [98, 106] on button "Collapse" at bounding box center [98, 107] width 24 height 7
type textarea "x"
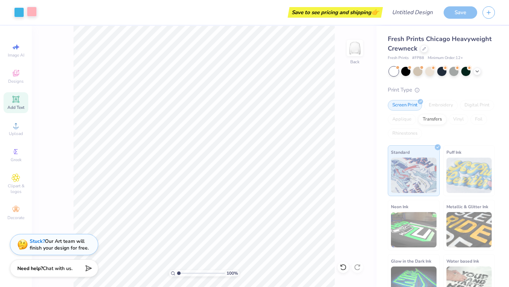
click at [33, 13] on div at bounding box center [32, 12] width 10 height 10
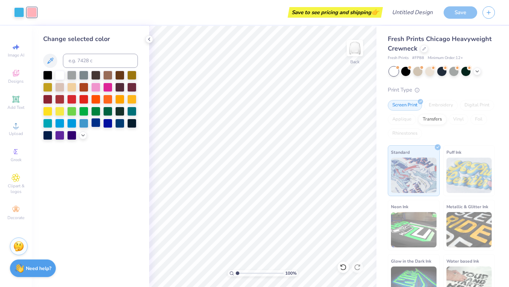
click at [94, 127] on div at bounding box center [95, 122] width 9 height 9
click at [120, 124] on div at bounding box center [119, 122] width 9 height 9
click at [83, 136] on icon at bounding box center [83, 135] width 6 height 6
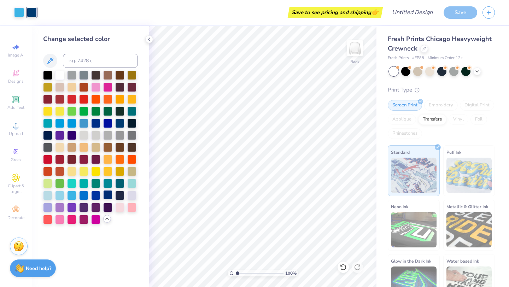
click at [107, 193] on div at bounding box center [107, 194] width 9 height 9
click at [22, 12] on div at bounding box center [19, 12] width 10 height 10
click at [106, 134] on div at bounding box center [107, 134] width 9 height 9
click at [106, 124] on div at bounding box center [107, 122] width 9 height 9
click at [114, 124] on div at bounding box center [90, 147] width 95 height 153
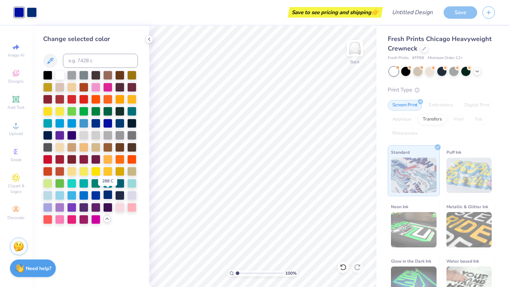
click at [111, 198] on div at bounding box center [107, 194] width 9 height 9
click at [46, 194] on div at bounding box center [47, 194] width 9 height 9
click at [109, 198] on div at bounding box center [107, 194] width 9 height 9
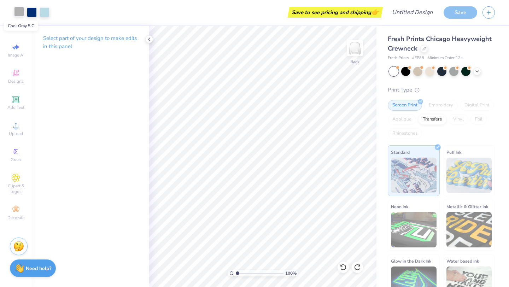
click at [20, 13] on div at bounding box center [19, 12] width 10 height 10
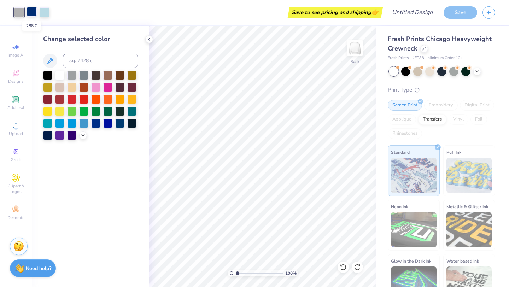
click at [32, 14] on div at bounding box center [32, 12] width 10 height 10
click at [48, 13] on div at bounding box center [45, 12] width 10 height 10
click at [85, 137] on icon at bounding box center [83, 135] width 6 height 6
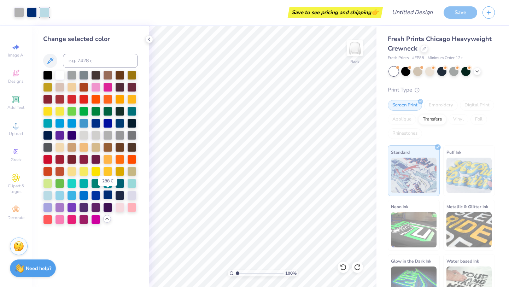
click at [109, 193] on div at bounding box center [107, 194] width 9 height 9
click at [20, 11] on div at bounding box center [19, 12] width 10 height 10
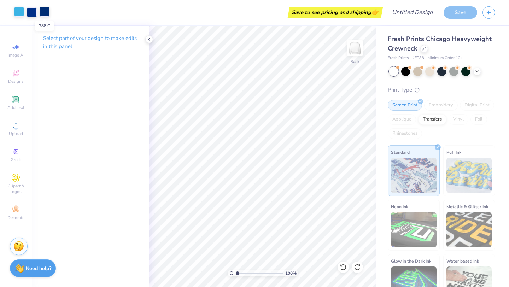
click at [45, 10] on div at bounding box center [45, 12] width 10 height 10
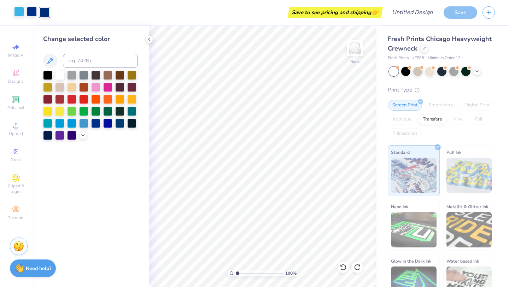
click at [35, 12] on div at bounding box center [32, 12] width 10 height 10
click at [46, 14] on div at bounding box center [45, 12] width 10 height 10
click at [31, 16] on div at bounding box center [32, 12] width 10 height 10
click at [82, 133] on icon at bounding box center [83, 135] width 6 height 6
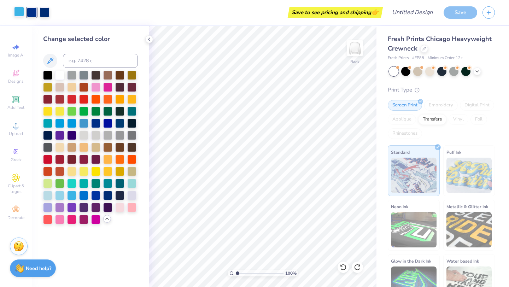
click at [101, 140] on div at bounding box center [90, 147] width 95 height 153
click at [99, 139] on div at bounding box center [95, 134] width 9 height 9
click at [49, 193] on div at bounding box center [47, 194] width 9 height 9
click at [106, 196] on div at bounding box center [107, 194] width 9 height 9
click at [100, 139] on div at bounding box center [95, 134] width 9 height 9
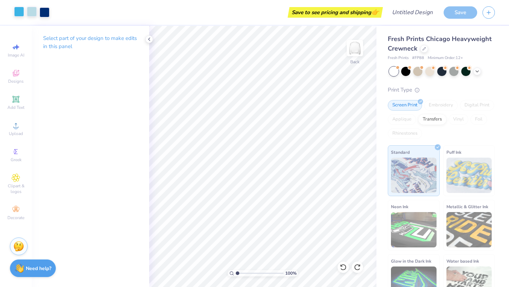
click at [36, 14] on div at bounding box center [32, 12] width 10 height 10
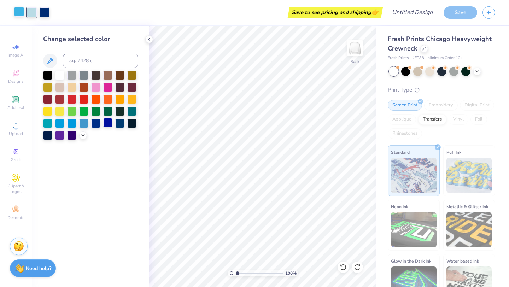
click at [109, 123] on div at bounding box center [107, 122] width 9 height 9
click at [86, 135] on div at bounding box center [83, 135] width 8 height 8
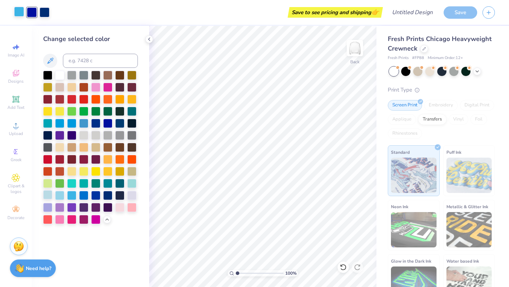
click at [47, 196] on div at bounding box center [47, 194] width 9 height 9
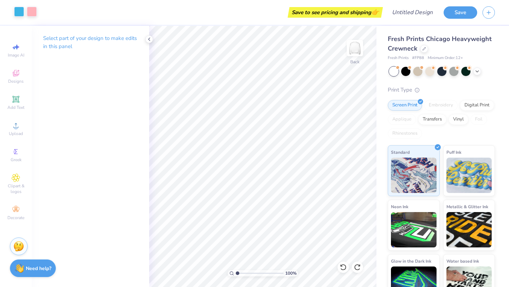
click at [33, 13] on div at bounding box center [32, 12] width 10 height 10
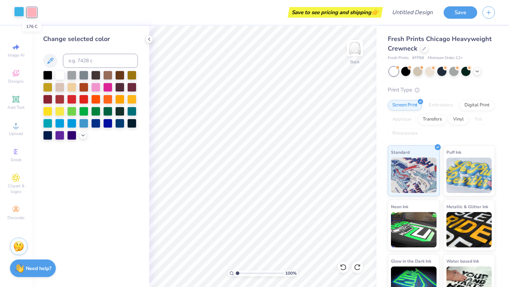
click at [33, 13] on div at bounding box center [32, 12] width 10 height 10
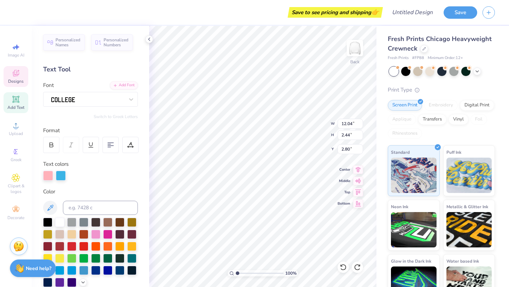
click at [46, 175] on div at bounding box center [48, 176] width 10 height 10
click at [50, 176] on div at bounding box center [48, 176] width 10 height 10
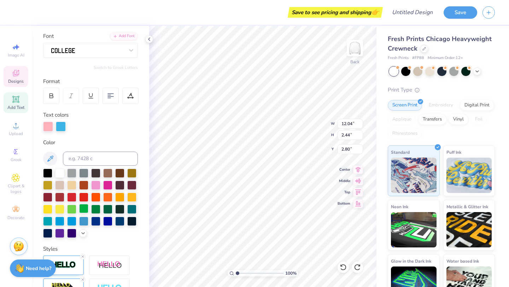
scroll to position [70, 0]
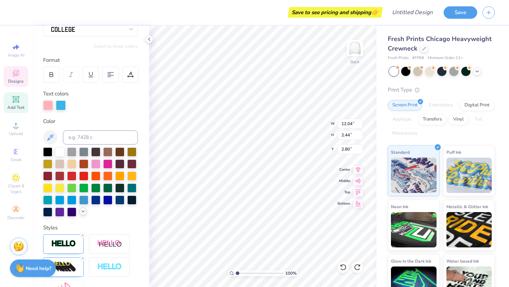
click at [82, 210] on icon at bounding box center [83, 212] width 6 height 6
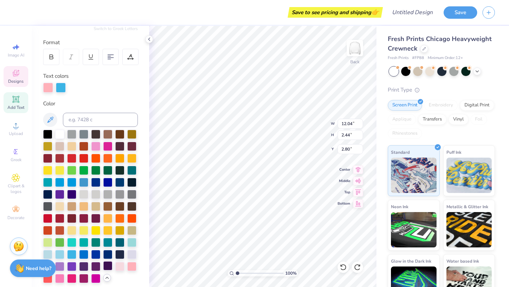
scroll to position [101, 0]
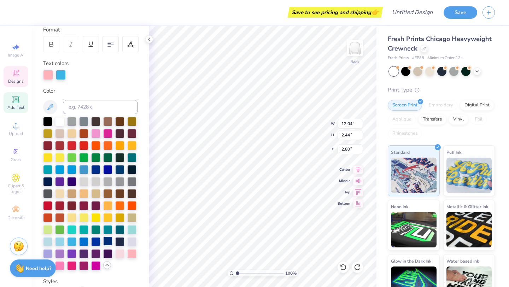
click at [107, 241] on div at bounding box center [107, 241] width 9 height 9
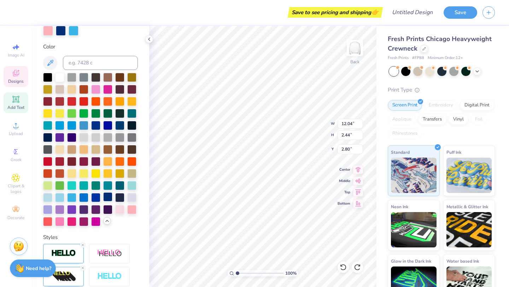
scroll to position [140, 0]
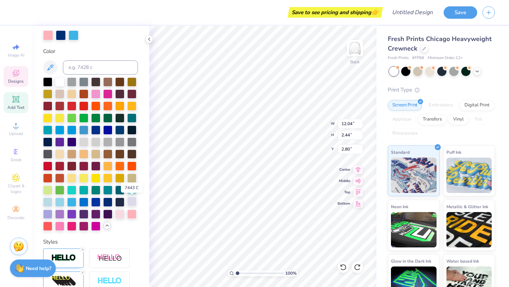
click at [134, 204] on div at bounding box center [131, 201] width 9 height 9
click at [75, 35] on div at bounding box center [74, 35] width 10 height 10
click at [75, 39] on div at bounding box center [74, 35] width 10 height 10
click at [106, 199] on div at bounding box center [107, 201] width 9 height 9
click at [133, 202] on div at bounding box center [131, 201] width 9 height 9
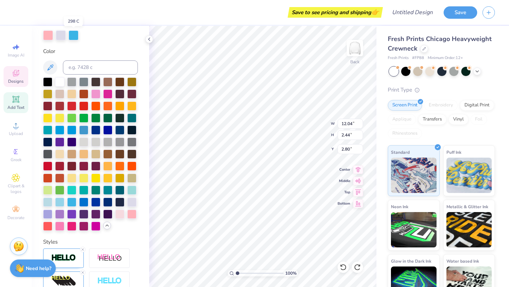
click at [74, 37] on div at bounding box center [74, 35] width 10 height 10
click at [107, 198] on div at bounding box center [107, 201] width 9 height 9
click at [135, 199] on div at bounding box center [131, 201] width 9 height 9
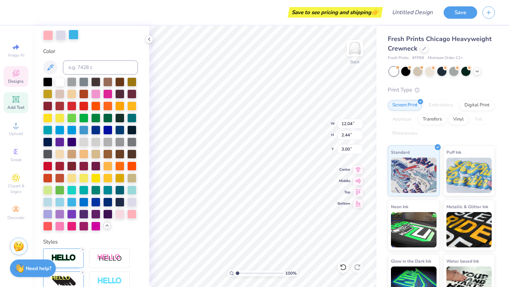
click at [74, 35] on div at bounding box center [74, 35] width 10 height 10
click at [106, 201] on div at bounding box center [107, 201] width 9 height 9
click at [49, 27] on label "Text colors" at bounding box center [55, 24] width 25 height 8
click at [49, 31] on div at bounding box center [48, 35] width 10 height 10
click at [132, 200] on div at bounding box center [131, 201] width 9 height 9
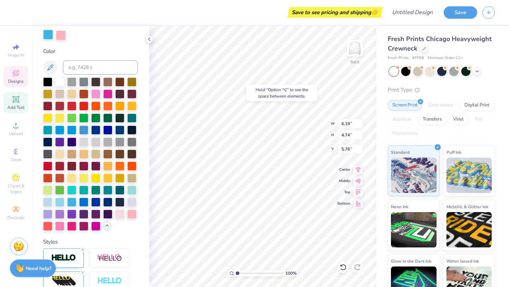
click at [48, 34] on div at bounding box center [48, 35] width 10 height 10
click at [132, 201] on div at bounding box center [131, 201] width 9 height 9
click at [60, 35] on div at bounding box center [61, 35] width 10 height 10
click at [107, 203] on div at bounding box center [107, 201] width 9 height 9
type input "2.33"
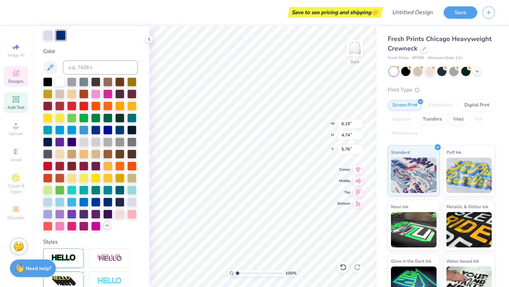
type input "1.25"
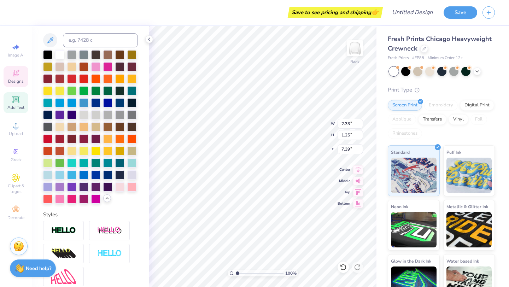
type input "7.46"
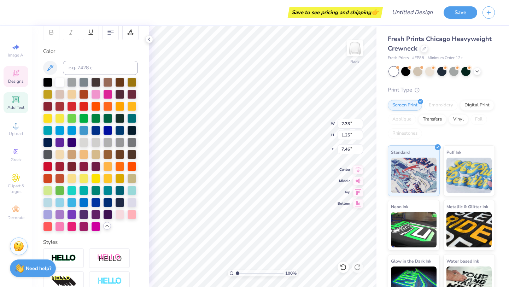
type input "6.19"
type input "4.74"
type input "5.76"
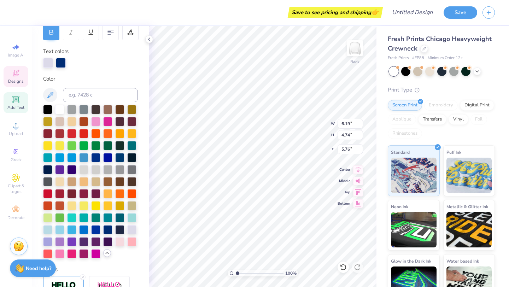
scroll to position [140, 0]
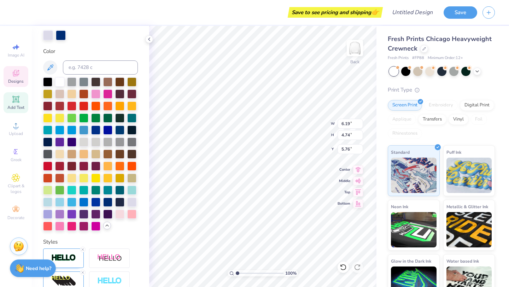
type textarea "19"
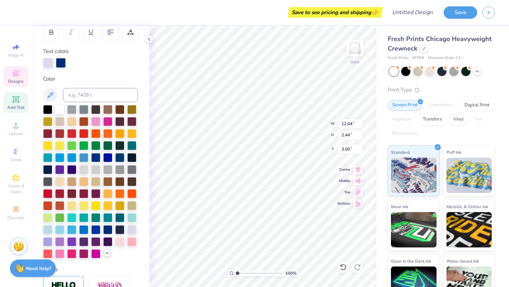
type input "12.04"
type input "2.44"
type input "3.00"
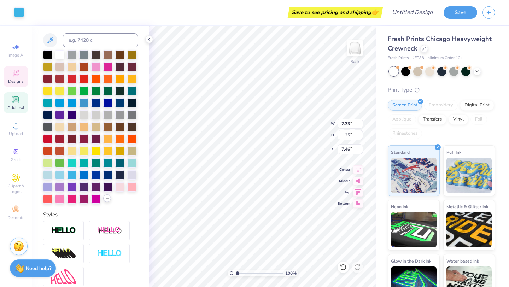
scroll to position [113, 0]
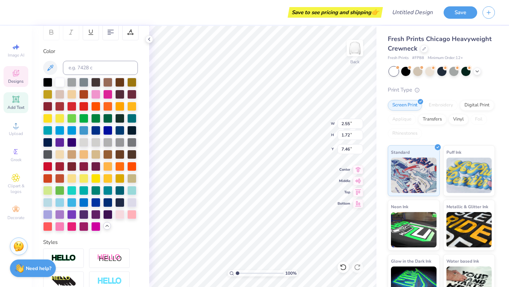
type input "12.04"
type input "2.44"
type input "3.00"
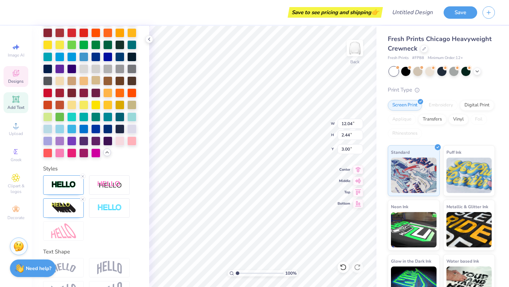
scroll to position [235, 0]
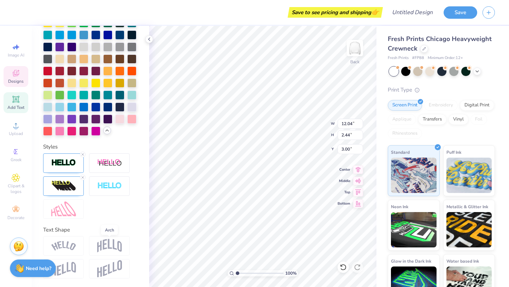
click at [104, 243] on img at bounding box center [109, 245] width 25 height 13
click at [109, 243] on img at bounding box center [109, 245] width 25 height 13
click at [79, 240] on div at bounding box center [63, 245] width 41 height 19
click at [72, 240] on div at bounding box center [63, 245] width 41 height 19
click at [108, 243] on img at bounding box center [109, 245] width 25 height 13
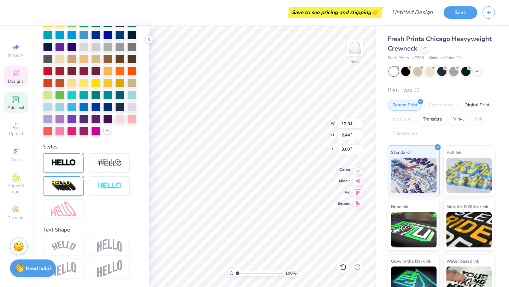
type input "2.33"
type input "1.25"
type input "7.46"
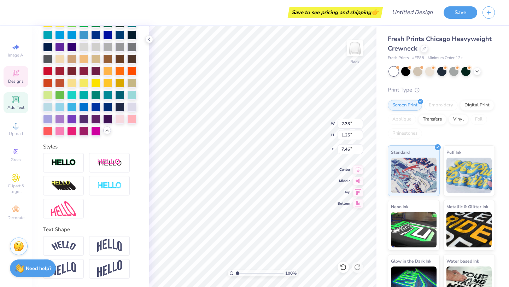
scroll to position [208, 0]
type input "2.55"
type input "1.72"
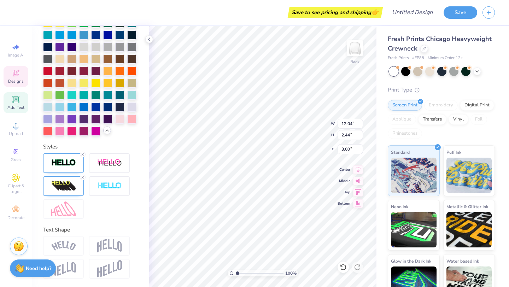
scroll to position [0, 1]
type textarea "NASSAU SUFFOLK"
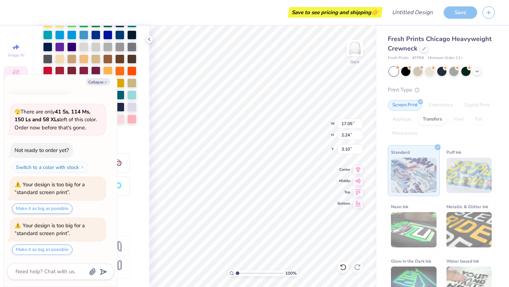
scroll to position [0, 2]
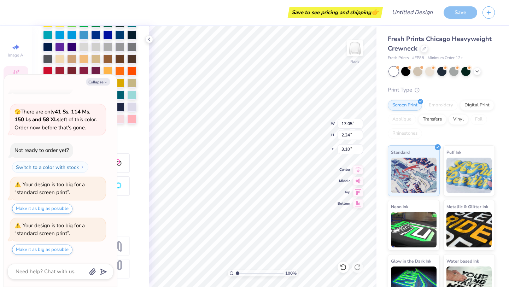
type textarea "x"
type input "13.34"
type input "1.75"
type input "3.69"
type textarea "x"
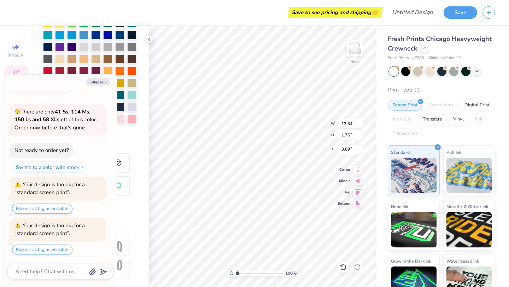
type input "3.67"
click at [106, 83] on icon "button" at bounding box center [106, 82] width 4 height 4
type textarea "x"
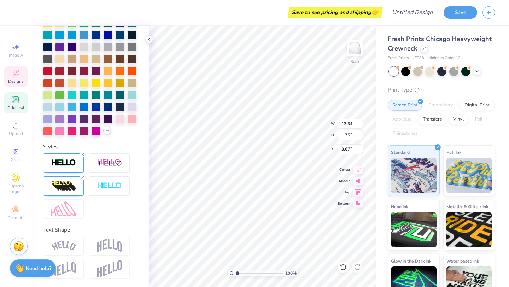
click at [70, 242] on img at bounding box center [63, 246] width 25 height 10
click at [95, 242] on div at bounding box center [109, 245] width 41 height 19
click at [103, 242] on img at bounding box center [109, 245] width 25 height 13
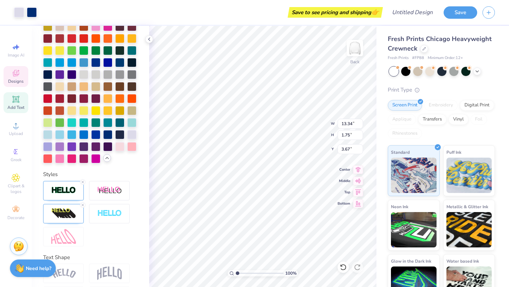
scroll to position [235, 0]
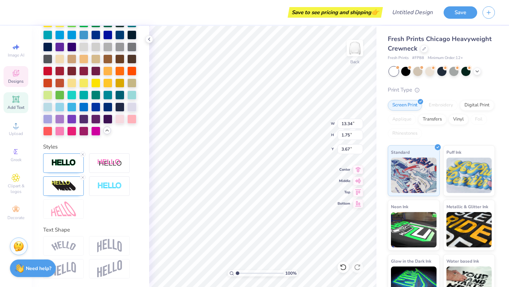
type input "4.96"
type input "4.74"
type input "5.76"
type input "4.17"
type input "3.98"
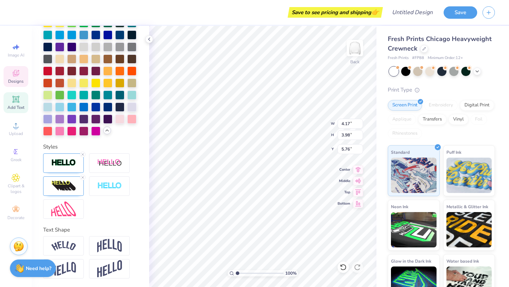
type input "5.81"
type input "2.33"
type input "1.25"
type input "7.07"
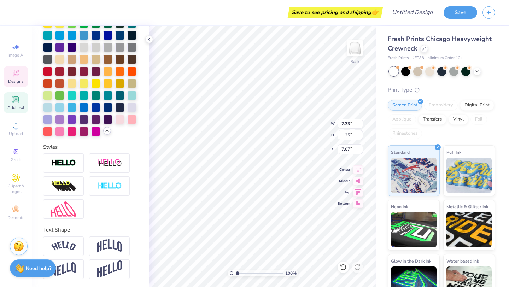
type input "2.55"
type input "1.72"
type input "7.07"
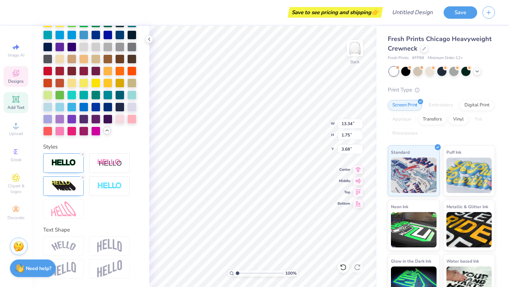
type input "3.71"
type input "14.00"
type input "1.84"
type input "3.60"
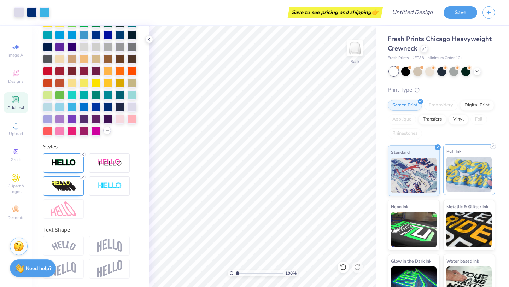
click at [450, 173] on img at bounding box center [470, 174] width 46 height 35
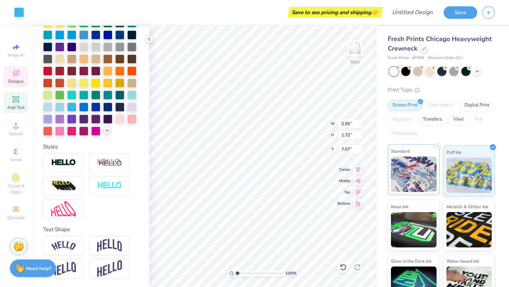
scroll to position [208, 0]
type input "2.33"
type input "1.25"
click at [109, 105] on div at bounding box center [107, 106] width 9 height 9
type input "2.55"
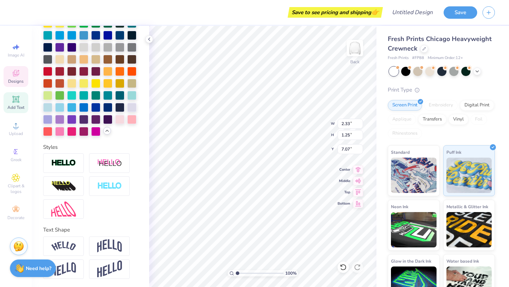
type input "1.72"
click at [108, 106] on div at bounding box center [107, 106] width 9 height 9
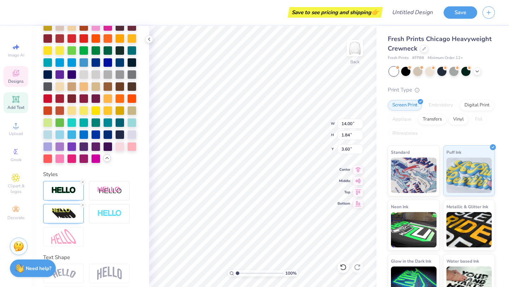
type input "14.00"
type input "1.84"
type input "3.60"
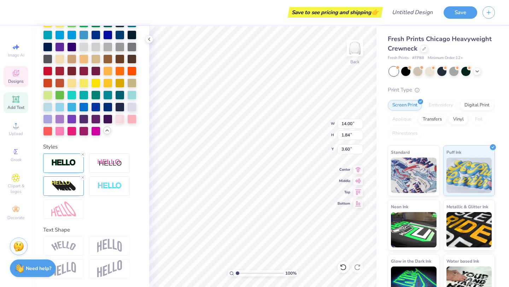
type input "2.33"
type input "1.25"
type input "7.07"
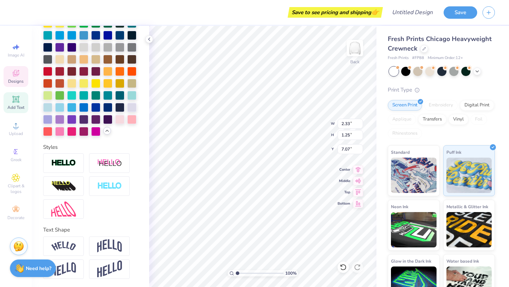
type input "2.55"
type input "1.72"
type input "2.33"
type input "1.25"
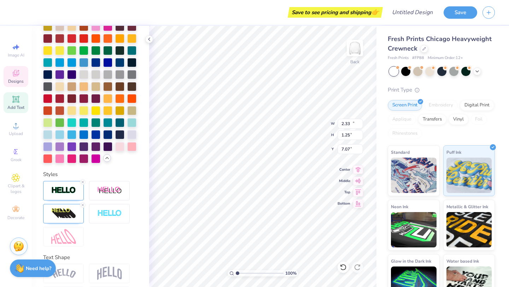
type input "14.00"
type input "1.84"
type input "3.60"
type input "4.17"
type input "3.98"
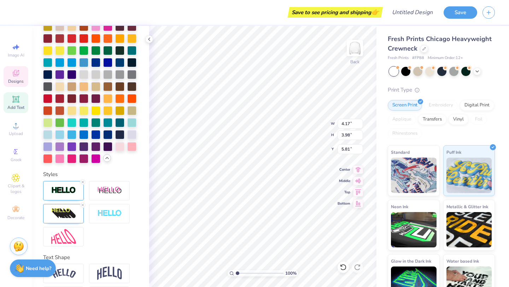
type input "5.81"
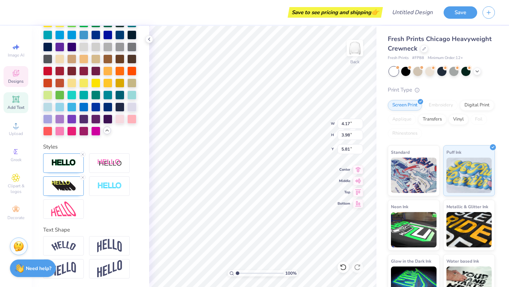
type input "2.55"
type input "1.72"
type input "7.07"
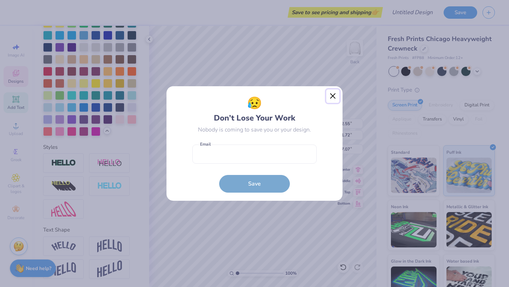
click at [333, 97] on button "Close" at bounding box center [332, 95] width 13 height 13
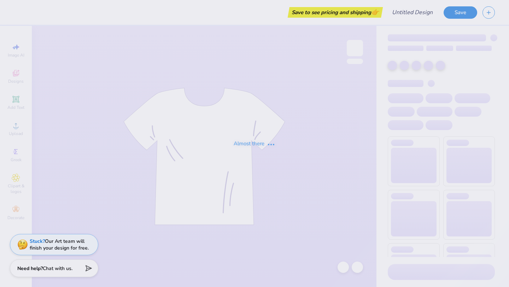
click at [184, 128] on div "Almost there" at bounding box center [254, 143] width 509 height 287
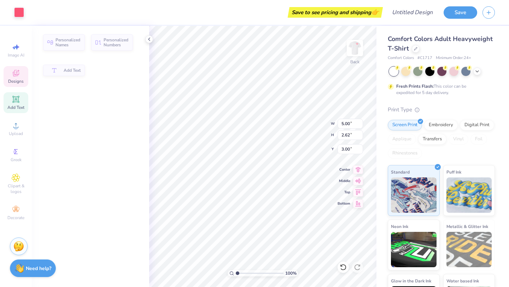
type input "2.62"
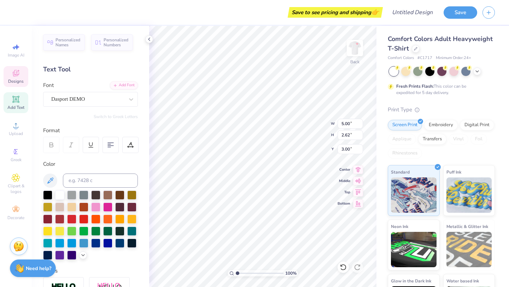
scroll to position [0, 1]
type textarea "nassau suffolk"
type input "2.66"
type input "13.28"
type input "3.34"
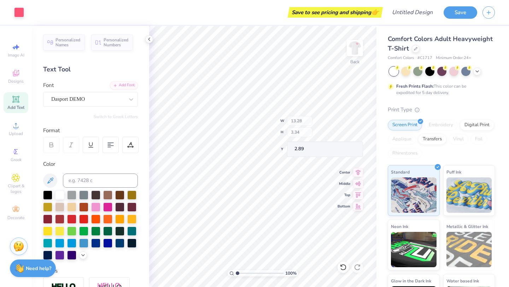
type input "3.00"
type input "13.28"
type input "3.34"
type input "3.00"
type input "4.21"
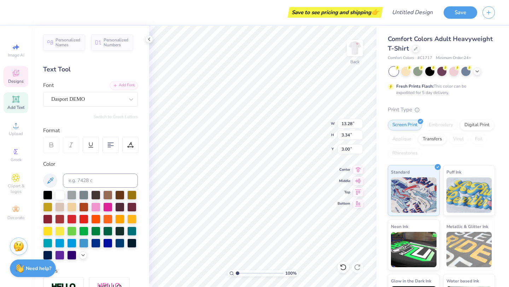
type input "0.35"
type input "5.99"
click at [359, 181] on icon at bounding box center [358, 180] width 10 height 8
type input "10.83"
type input "3.00"
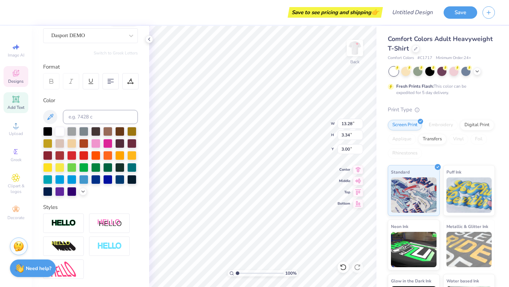
scroll to position [0, 0]
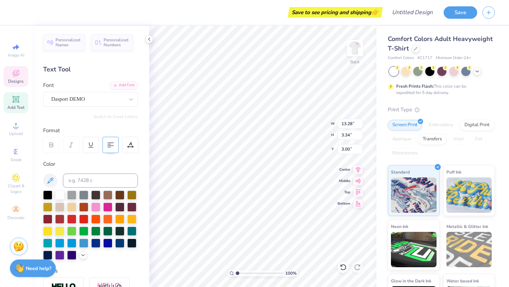
click at [114, 142] on div at bounding box center [111, 145] width 16 height 16
click at [112, 145] on icon at bounding box center [110, 145] width 6 height 6
click at [110, 146] on icon at bounding box center [110, 145] width 6 height 6
click at [112, 147] on icon at bounding box center [110, 145] width 6 height 6
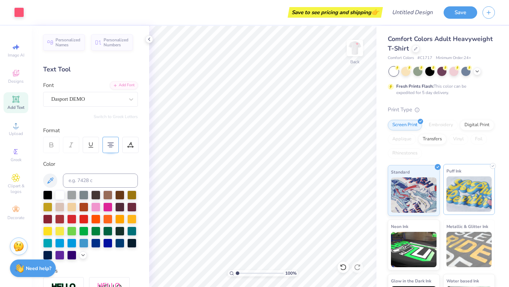
click at [457, 198] on img at bounding box center [470, 193] width 46 height 35
click at [458, 172] on span "Puff Ink" at bounding box center [454, 170] width 15 height 7
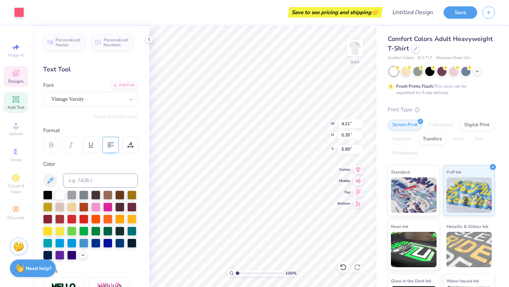
type input "13.28"
type input "3.34"
type input "3.00"
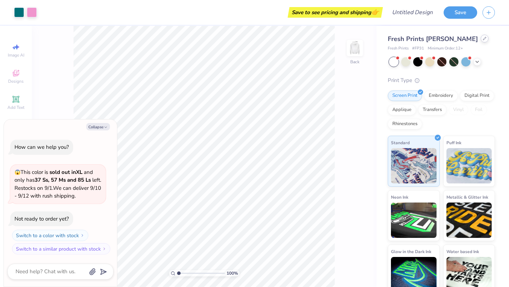
click at [483, 40] on icon at bounding box center [484, 38] width 3 height 3
type textarea "x"
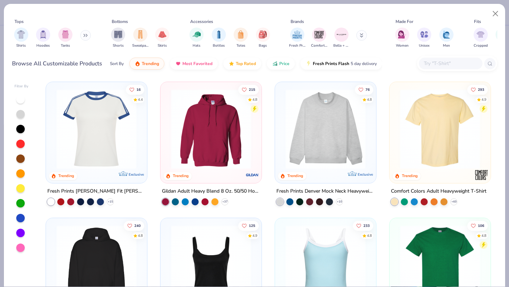
click at [447, 66] on input "text" at bounding box center [450, 63] width 54 height 8
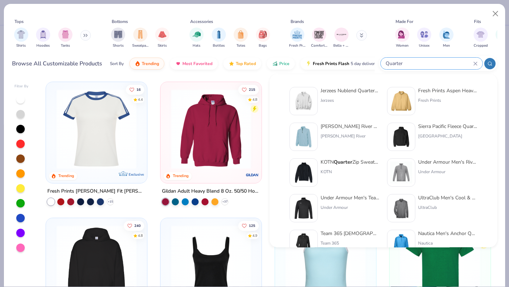
type input "Quarter"
click at [333, 94] on div "Jerzees Nublend Quarter-Zip Cadet Collar Sweatshirt" at bounding box center [350, 90] width 59 height 7
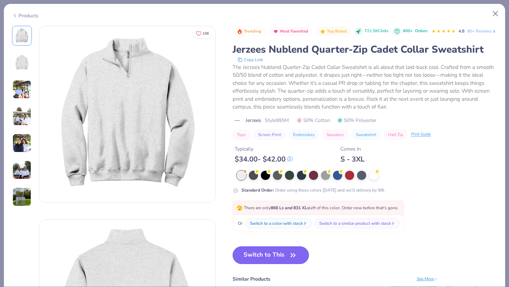
click at [253, 264] on button "Switch to This" at bounding box center [271, 255] width 77 height 18
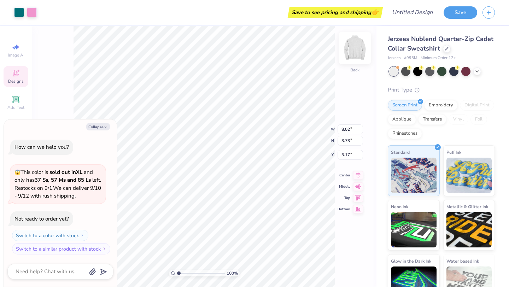
click at [351, 48] on img at bounding box center [355, 48] width 28 height 28
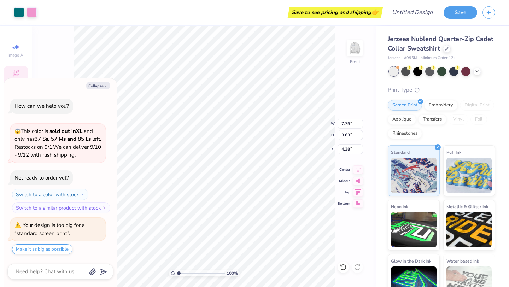
type textarea "x"
type input "13.24"
type input "6.16"
type textarea "x"
type input "14.62"
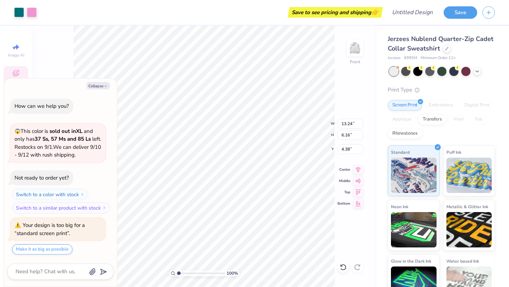
type input "6.80"
type textarea "x"
type input "4.96"
click at [350, 45] on img at bounding box center [355, 48] width 28 height 28
click at [445, 49] on icon at bounding box center [446, 48] width 3 height 3
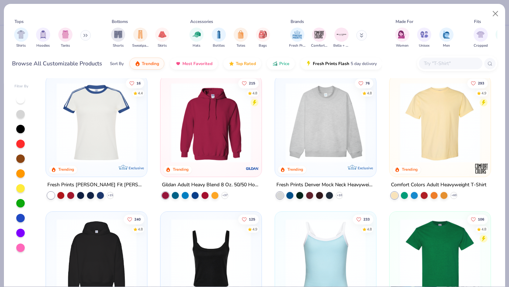
scroll to position [7, 0]
click at [332, 141] on img at bounding box center [325, 122] width 87 height 80
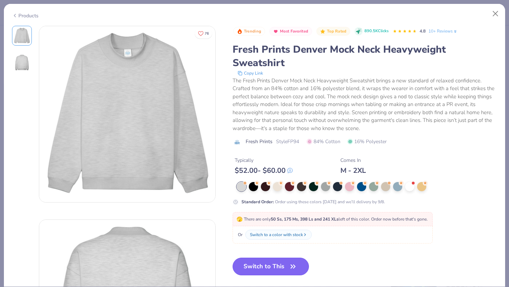
click at [263, 265] on button "Switch to This" at bounding box center [271, 267] width 77 height 18
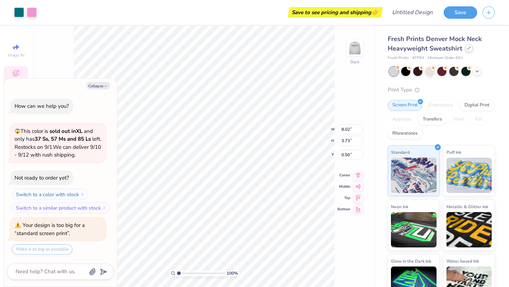
click at [467, 48] on icon at bounding box center [469, 48] width 4 height 4
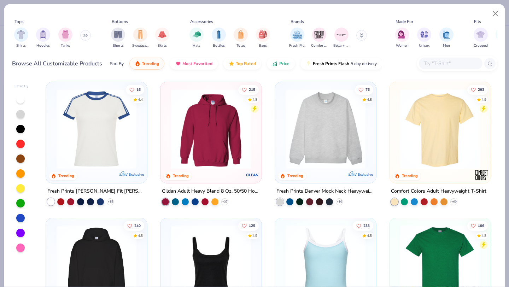
click at [84, 37] on button at bounding box center [85, 35] width 11 height 11
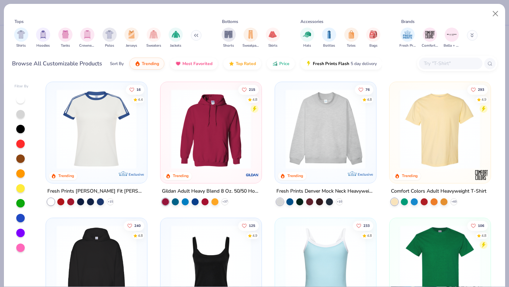
click at [84, 37] on img "filter for Crewnecks" at bounding box center [87, 34] width 8 height 8
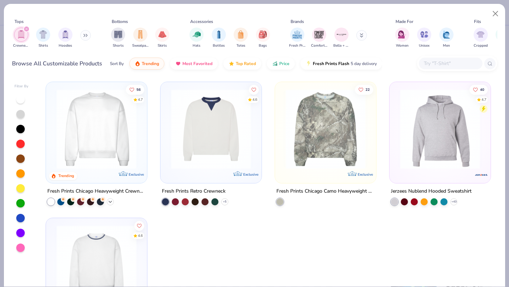
click at [111, 201] on icon at bounding box center [110, 202] width 6 height 6
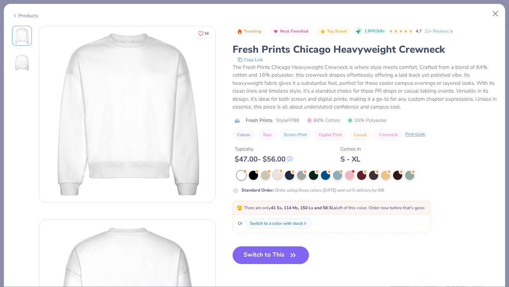
click at [276, 177] on div at bounding box center [277, 174] width 9 height 9
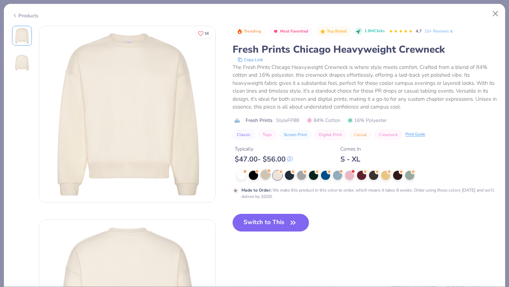
click at [265, 176] on div at bounding box center [265, 174] width 9 height 9
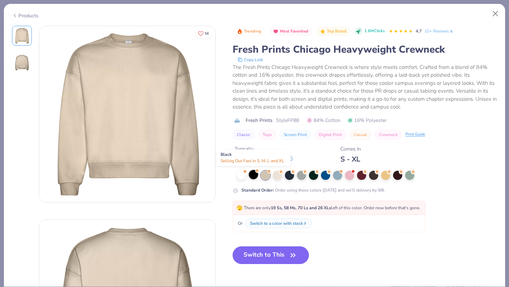
click at [255, 176] on div at bounding box center [253, 174] width 9 height 9
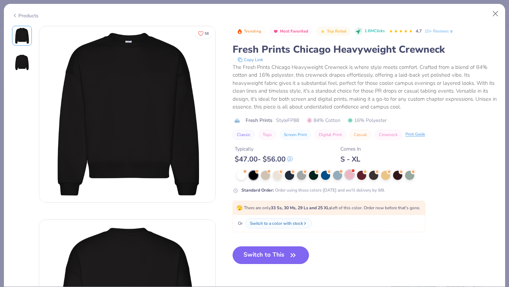
click at [346, 177] on div at bounding box center [349, 174] width 9 height 9
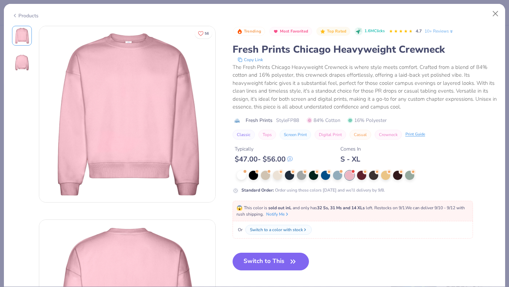
click at [355, 177] on div at bounding box center [367, 175] width 261 height 9
click at [363, 176] on div at bounding box center [361, 174] width 9 height 9
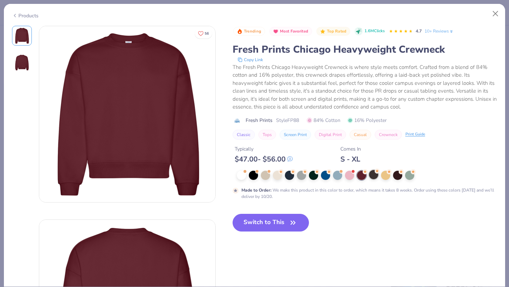
click at [373, 175] on div at bounding box center [373, 174] width 9 height 9
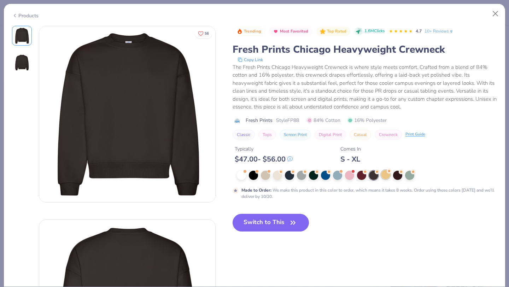
click at [385, 173] on div at bounding box center [385, 174] width 9 height 9
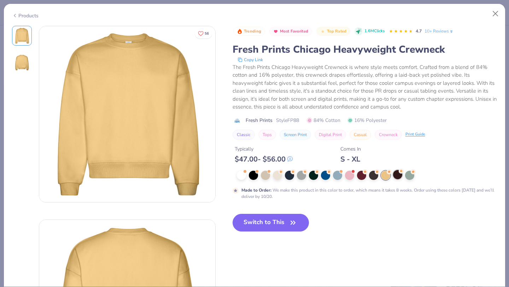
click at [397, 173] on div at bounding box center [397, 174] width 9 height 9
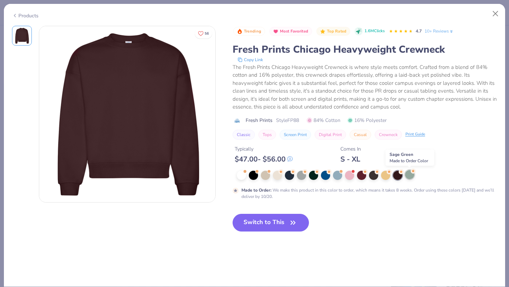
click at [413, 176] on div at bounding box center [409, 174] width 9 height 9
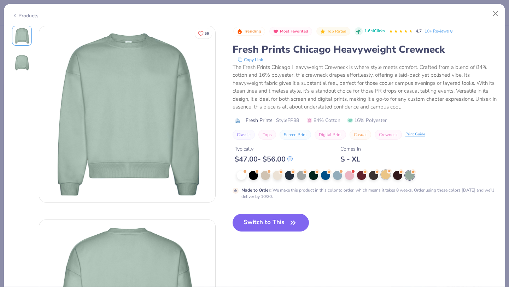
click at [384, 176] on div at bounding box center [385, 174] width 9 height 9
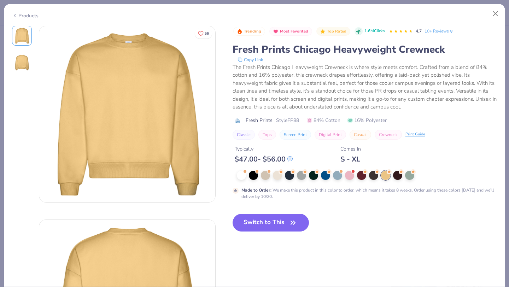
click at [307, 174] on div at bounding box center [367, 175] width 261 height 9
click at [299, 174] on div at bounding box center [301, 174] width 9 height 9
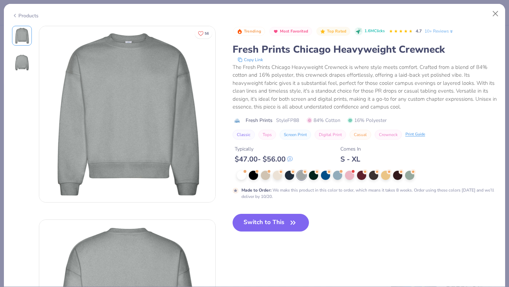
click at [27, 17] on div "Products" at bounding box center [254, 13] width 501 height 18
click at [16, 14] on icon at bounding box center [15, 15] width 6 height 8
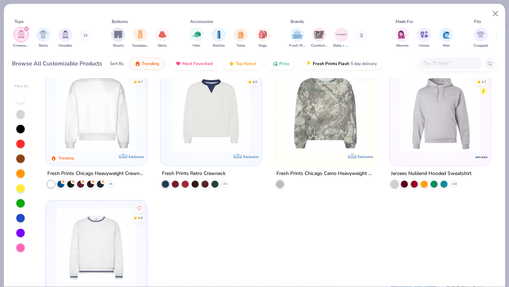
scroll to position [15, 0]
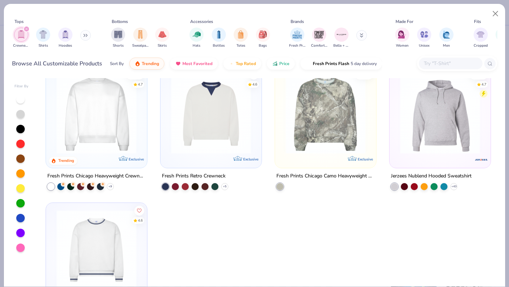
click at [210, 153] on div at bounding box center [211, 115] width 94 height 91
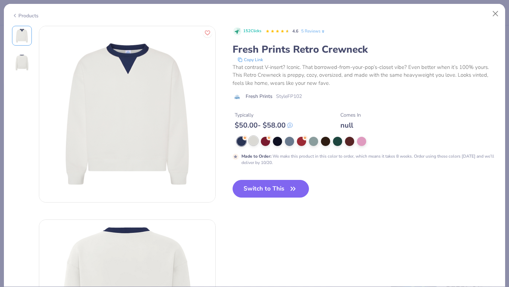
click at [251, 142] on div at bounding box center [253, 140] width 9 height 9
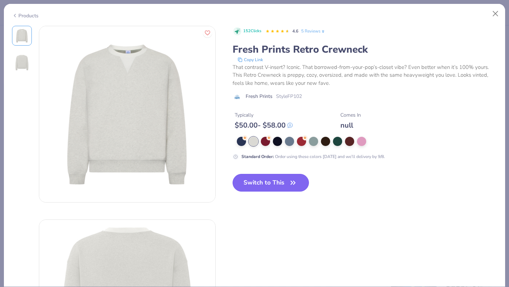
click at [281, 179] on button "Switch to This" at bounding box center [271, 183] width 77 height 18
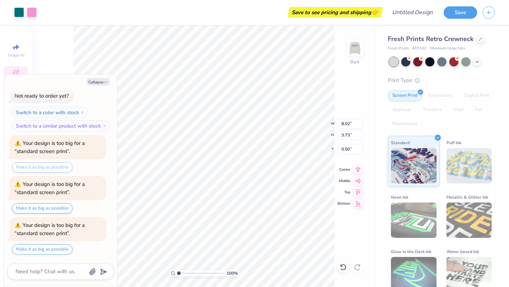
scroll to position [119, 0]
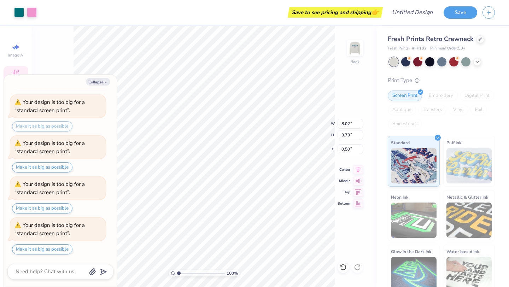
click at [55, 129] on div "Make it as big as possible" at bounding box center [42, 126] width 60 height 10
click at [58, 127] on div "Make it as big as possible" at bounding box center [42, 126] width 60 height 10
click at [62, 124] on div "Make it as big as possible" at bounding box center [42, 126] width 60 height 10
click at [55, 167] on button "Make it as big as possible" at bounding box center [42, 167] width 60 height 10
type textarea "x"
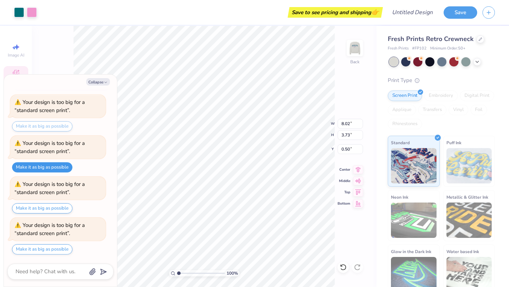
type input "32.56"
type input "27.71"
type input "-10.36"
type textarea "x"
type input "8.02"
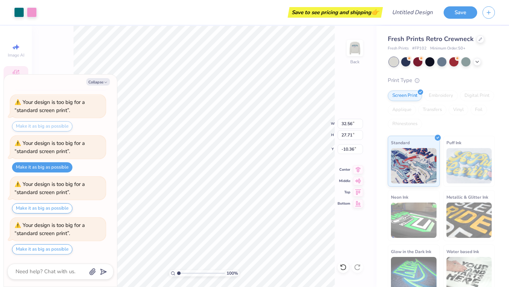
type input "3.73"
type input "0.50"
type textarea "x"
type input "3.00"
click at [477, 42] on div "Fresh Prints Retro Crewneck" at bounding box center [441, 39] width 107 height 10
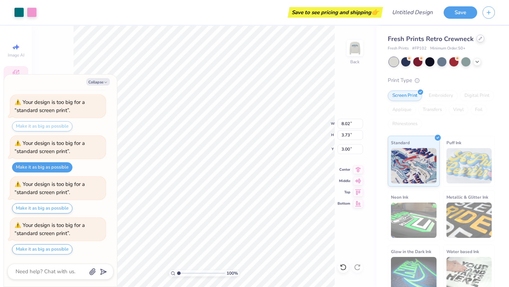
click at [479, 40] on icon at bounding box center [480, 38] width 3 height 3
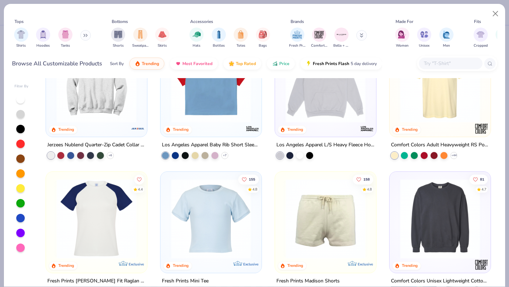
scroll to position [854, 0]
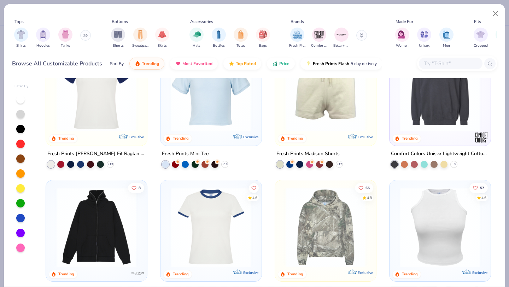
click at [85, 39] on button at bounding box center [85, 35] width 11 height 11
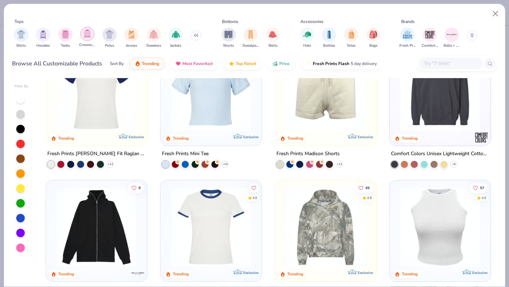
click at [90, 38] on div "filter for Crewnecks" at bounding box center [87, 34] width 14 height 14
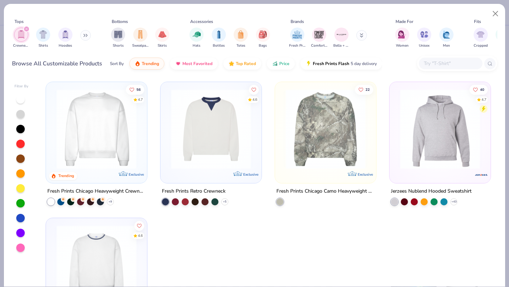
scroll to position [66, 0]
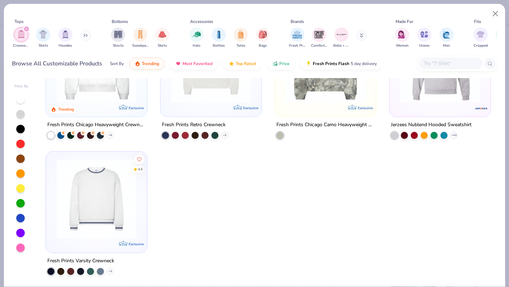
click at [26, 28] on icon "filter for Crewnecks" at bounding box center [26, 29] width 3 height 3
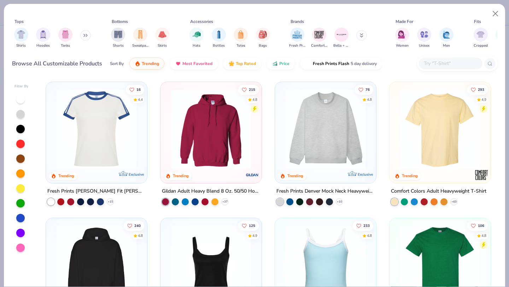
type textarea "x"
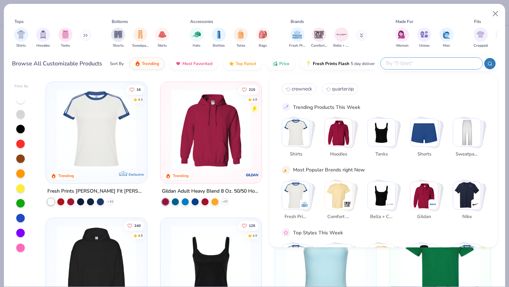
click at [425, 67] on input "text" at bounding box center [431, 63] width 93 height 8
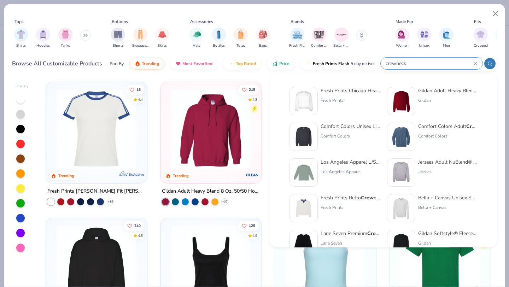
type input "crewneck"
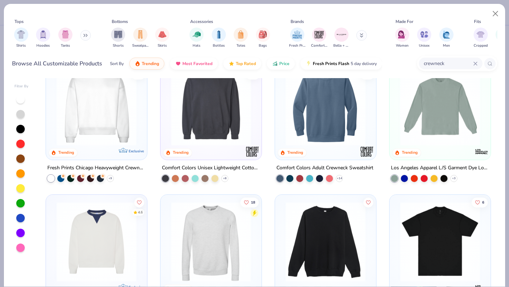
scroll to position [24, 0]
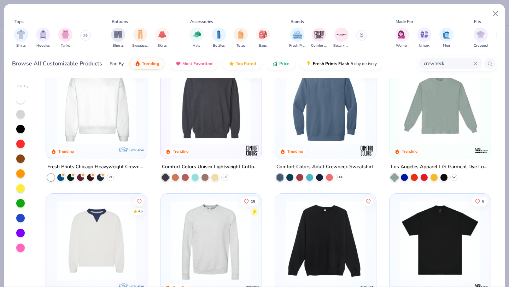
click at [455, 176] on icon at bounding box center [454, 178] width 6 height 6
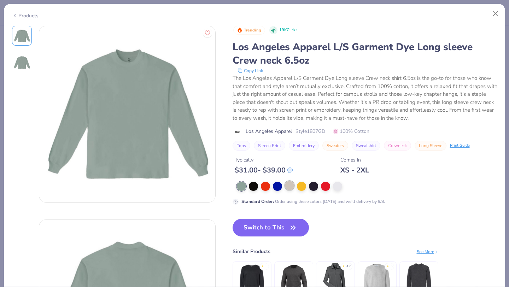
click at [288, 184] on div at bounding box center [289, 185] width 9 height 9
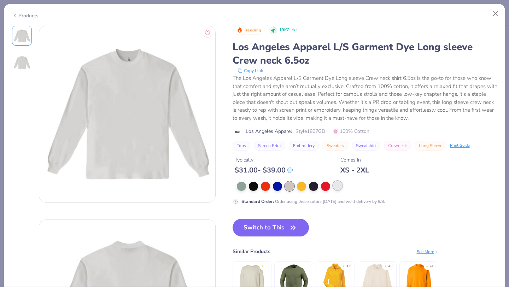
click at [336, 189] on div at bounding box center [337, 185] width 9 height 9
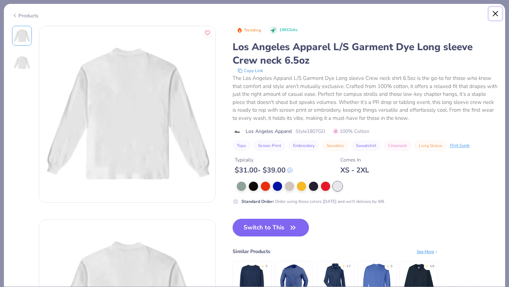
click at [495, 12] on button "Close" at bounding box center [495, 13] width 13 height 13
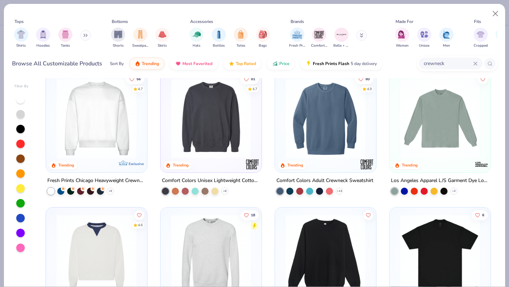
scroll to position [2, 0]
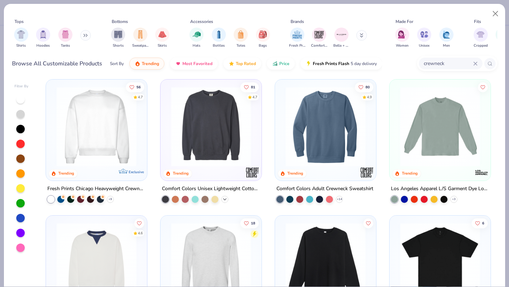
click at [224, 199] on icon at bounding box center [225, 200] width 6 height 6
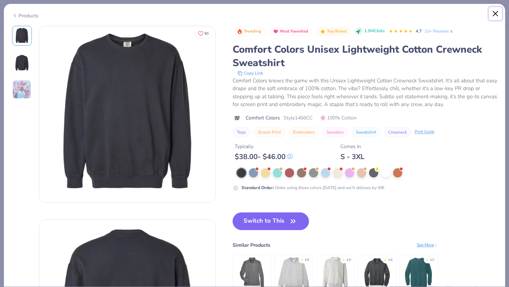
click at [498, 13] on button "Close" at bounding box center [495, 13] width 13 height 13
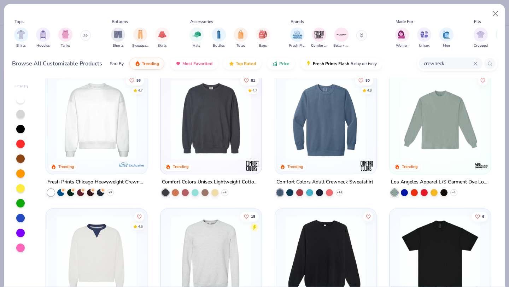
scroll to position [10, 0]
click at [340, 194] on div "+ 14" at bounding box center [339, 192] width 7 height 7
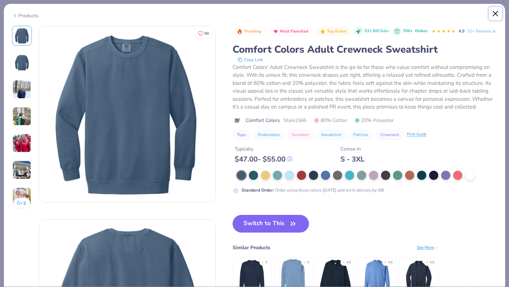
click at [496, 16] on button "Close" at bounding box center [495, 13] width 13 height 13
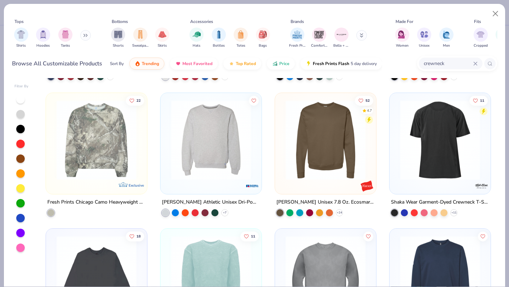
scroll to position [263, 0]
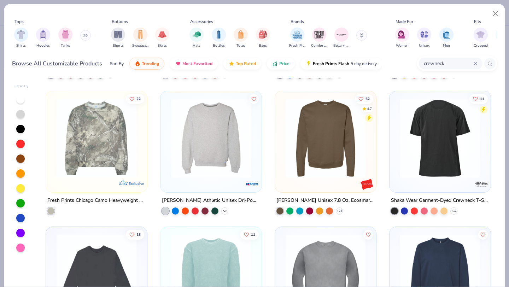
click at [225, 208] on icon at bounding box center [225, 211] width 6 height 6
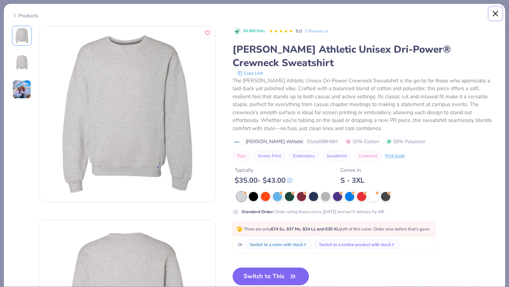
click at [494, 10] on button "Close" at bounding box center [495, 13] width 13 height 13
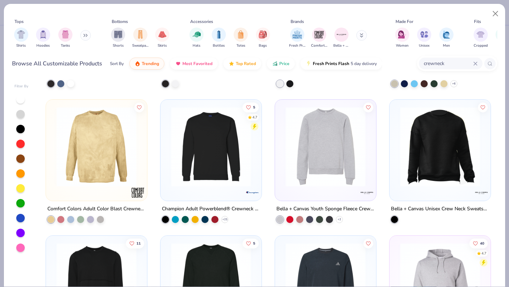
scroll to position [938, 0]
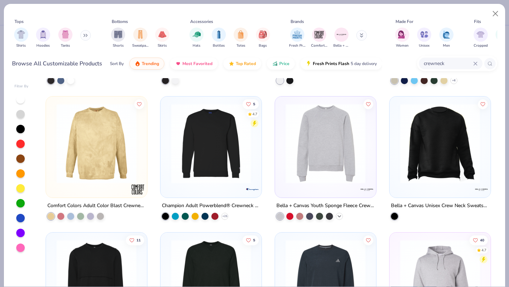
click at [340, 214] on icon at bounding box center [340, 217] width 6 height 6
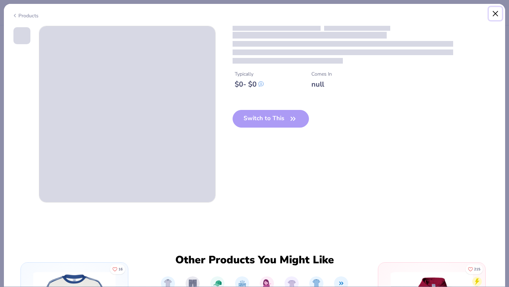
click at [495, 15] on button "Close" at bounding box center [495, 13] width 13 height 13
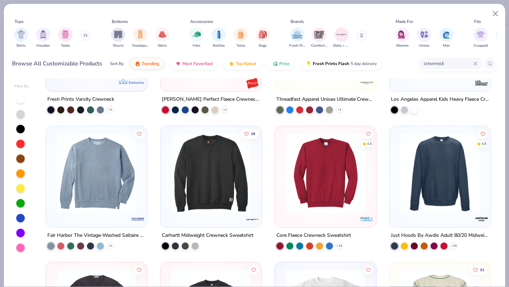
scroll to position [636, 0]
click at [111, 244] on icon at bounding box center [110, 246] width 6 height 6
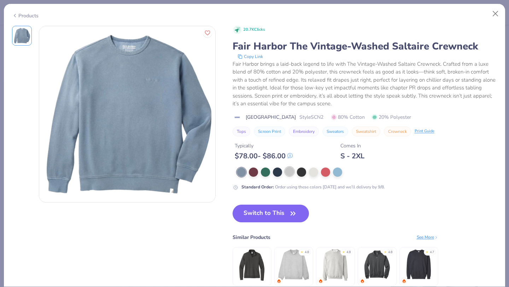
click at [289, 170] on div at bounding box center [289, 171] width 9 height 9
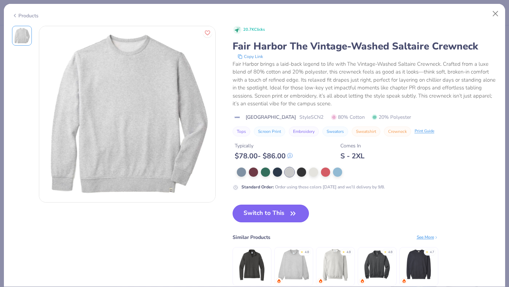
click at [275, 215] on button "Switch to This" at bounding box center [271, 214] width 77 height 18
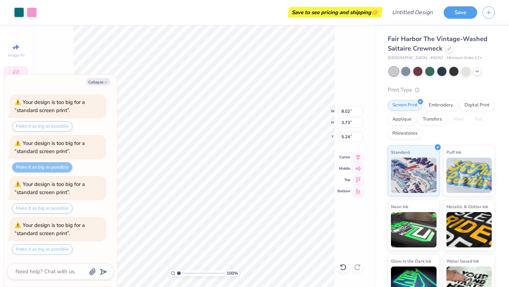
click at [54, 168] on div "Make it as big as possible" at bounding box center [42, 167] width 60 height 10
click at [54, 128] on div "Make it as big as possible" at bounding box center [42, 126] width 60 height 10
click at [56, 127] on div "Make it as big as possible" at bounding box center [42, 126] width 60 height 10
click at [469, 107] on div "Digital Print" at bounding box center [477, 104] width 34 height 11
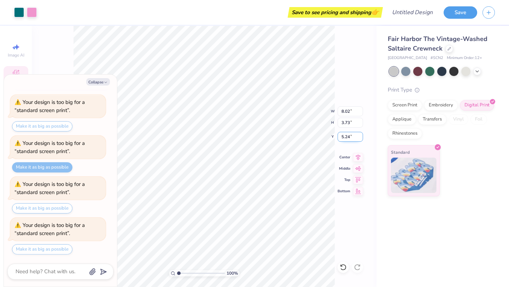
type textarea "x"
type input "11.21"
type input "5.21"
type input "3.69"
click at [440, 109] on div "Embroidery" at bounding box center [441, 104] width 34 height 11
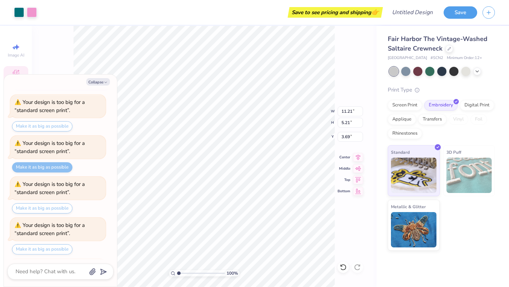
scroll to position [178, 0]
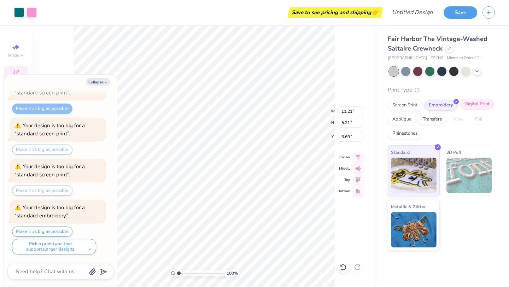
click at [471, 101] on div "Digital Print" at bounding box center [477, 104] width 34 height 11
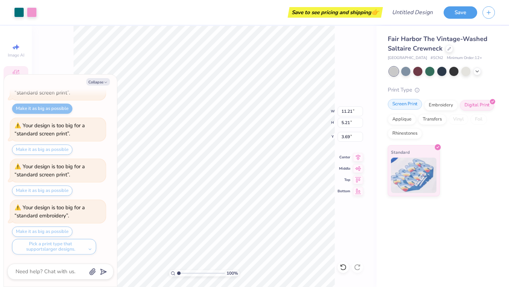
click at [405, 106] on div "Screen Print" at bounding box center [405, 104] width 34 height 11
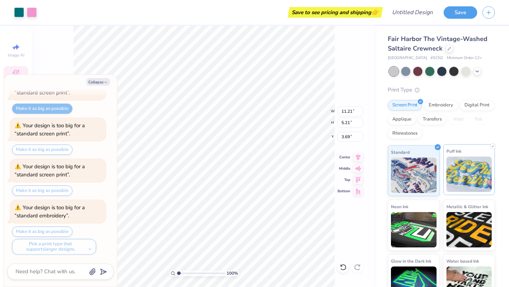
click at [462, 162] on img at bounding box center [470, 174] width 46 height 35
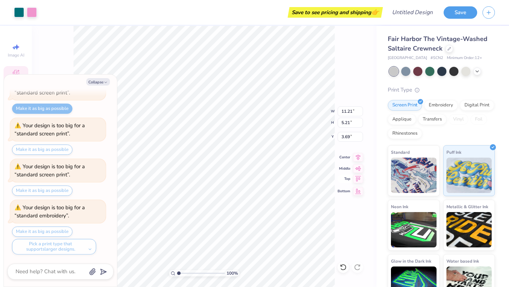
type textarea "x"
type input "3.63"
type textarea "x"
type input "1.23"
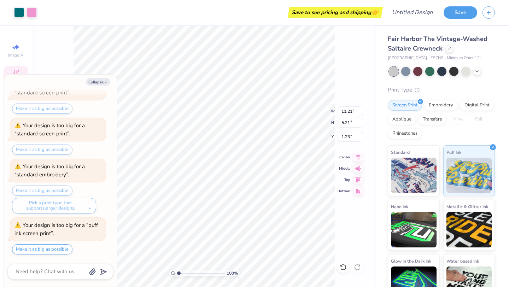
click at [60, 107] on div "Make it as big as possible" at bounding box center [42, 109] width 60 height 10
click at [98, 86] on div "Collapse How can we help you? 😱 This color is sold out in XL and only has 37 Ss…" at bounding box center [60, 181] width 113 height 212
click at [96, 80] on button "Collapse" at bounding box center [98, 81] width 24 height 7
type textarea "x"
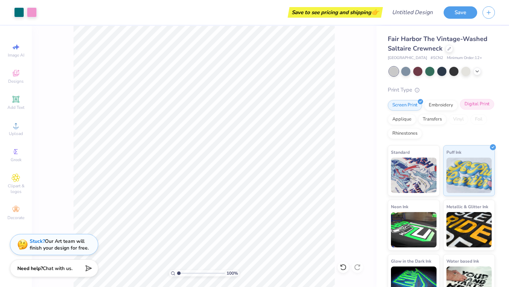
click at [468, 105] on div "Digital Print" at bounding box center [477, 104] width 34 height 11
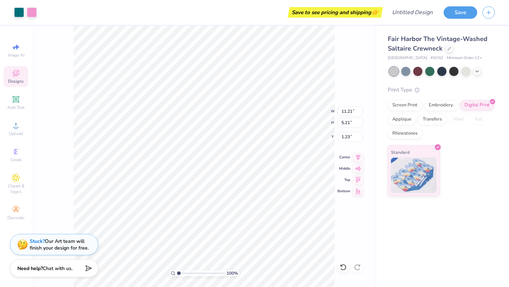
type input "3.00"
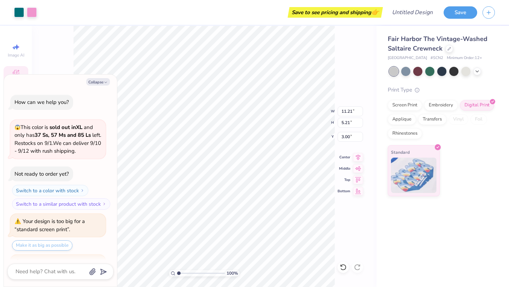
scroll to position [260, 0]
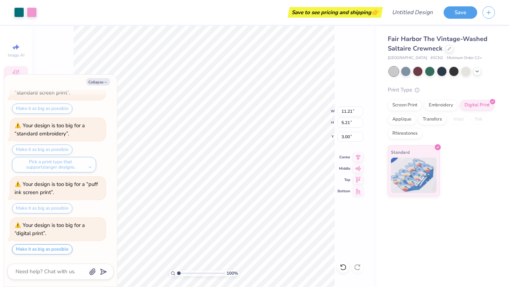
type textarea "x"
type input "13.41"
type input "6.24"
type textarea "x"
type input "14.90"
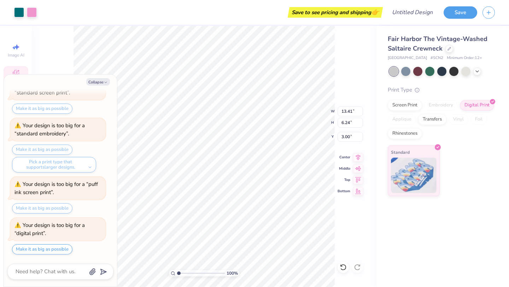
type input "6.94"
click at [44, 250] on button "Make it as big as possible" at bounding box center [42, 249] width 60 height 10
type textarea "x"
type input "29.65"
type input "23.53"
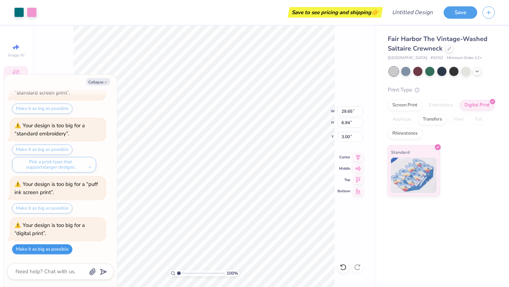
type input "-6.92"
click at [44, 250] on button "Make it as big as possible" at bounding box center [42, 249] width 60 height 10
type textarea "x"
type input "36.78"
type input "29.52"
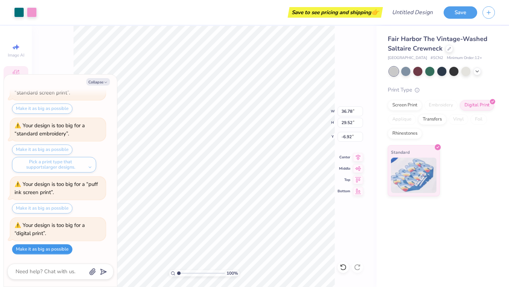
click at [44, 250] on button "Make it as big as possible" at bounding box center [42, 249] width 60 height 10
type textarea "x"
type input "44.85"
type input "36.37"
click at [49, 247] on button "Make it as big as possible" at bounding box center [42, 249] width 60 height 10
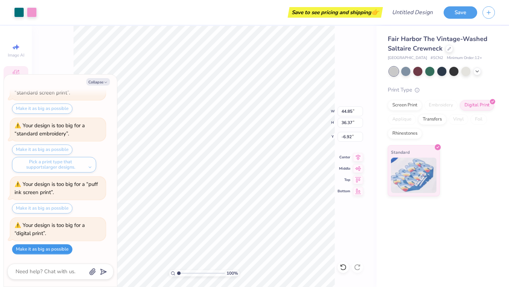
type textarea "x"
type input "53.39"
type input "43.66"
type textarea "x"
type input "14.90"
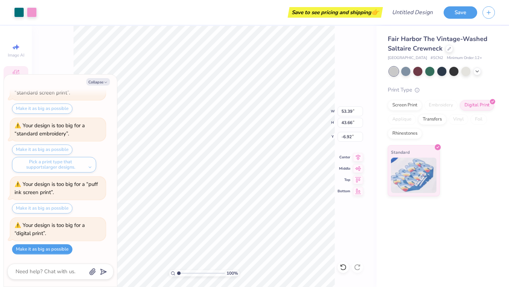
type input "6.94"
type input "3.00"
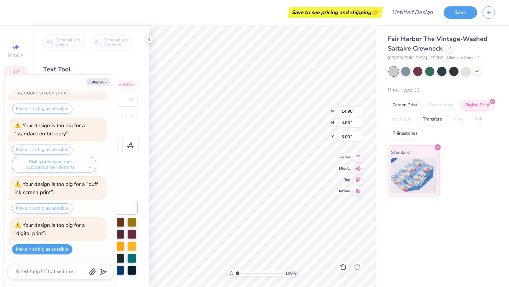
type textarea "x"
type textarea "N ZETA"
type textarea "x"
type textarea "Na ZETA"
type textarea "x"
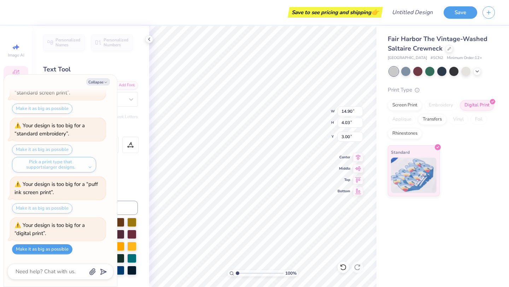
type textarea "Nas ZETA"
type textarea "x"
type textarea "Nass ZETA"
type textarea "x"
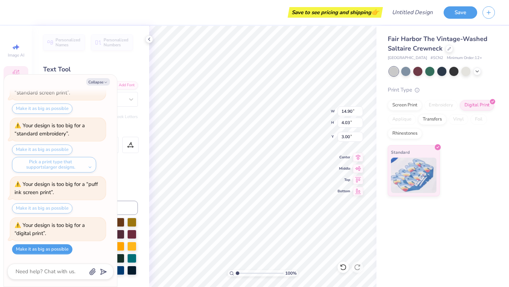
type textarea "Nassa ZETA"
type textarea "x"
type textarea "Nassau ZETA"
type textarea "x"
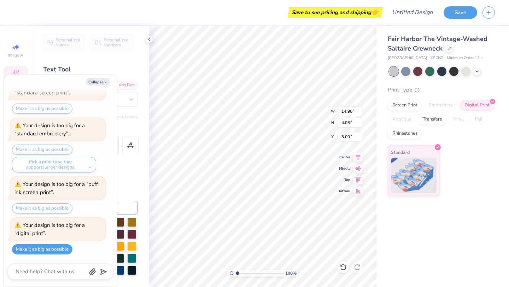
type textarea "Nassau S"
type textarea "x"
type textarea "Nassau Su"
type textarea "x"
type textarea "Nassau Suf"
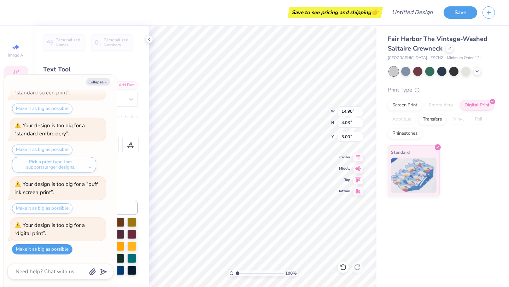
type textarea "x"
type textarea "Nassau Suffo"
type textarea "x"
type textarea "Nassau Suffol"
type textarea "x"
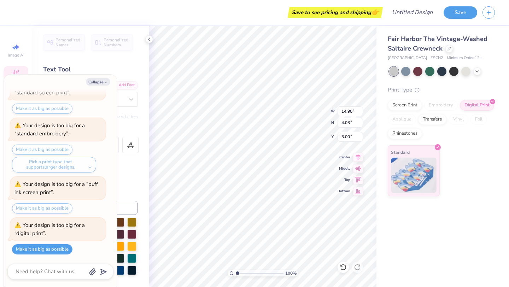
type textarea "Nassau Suffolk"
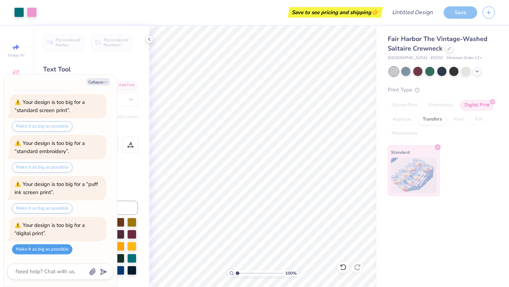
scroll to position [242, 0]
click at [103, 81] on button "Collapse" at bounding box center [98, 81] width 24 height 7
type textarea "x"
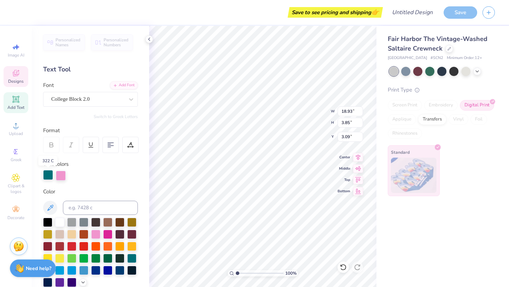
click at [49, 175] on div at bounding box center [48, 175] width 10 height 10
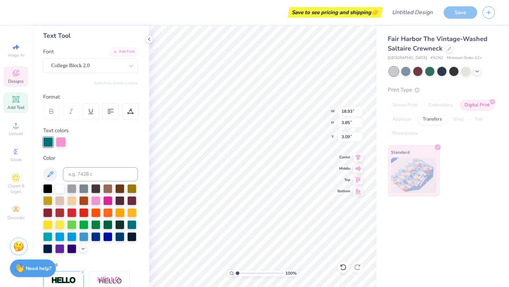
scroll to position [64, 0]
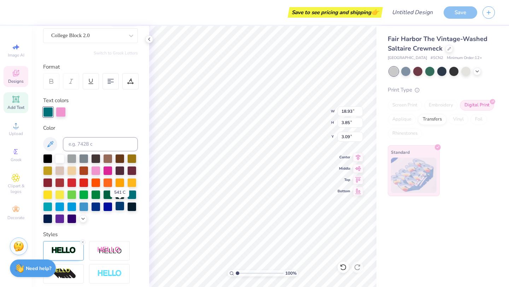
click at [120, 205] on div at bounding box center [119, 206] width 9 height 9
click at [82, 217] on polyline at bounding box center [83, 217] width 3 height 1
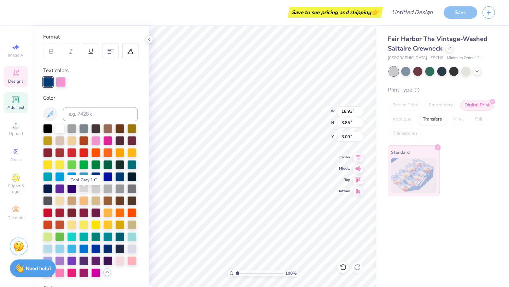
scroll to position [118, 0]
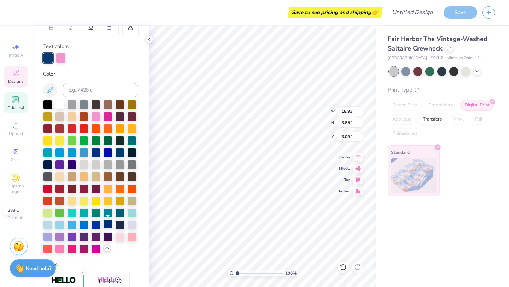
click at [109, 226] on div at bounding box center [107, 224] width 9 height 9
click at [60, 59] on div at bounding box center [61, 57] width 10 height 10
click at [60, 105] on div at bounding box center [59, 103] width 9 height 9
click at [49, 57] on div at bounding box center [48, 57] width 10 height 10
click at [70, 102] on div at bounding box center [71, 103] width 9 height 9
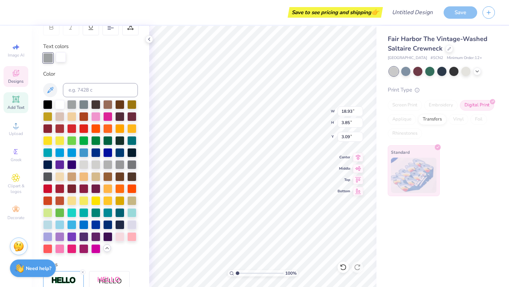
click at [60, 58] on div at bounding box center [61, 57] width 10 height 10
click at [110, 222] on div at bounding box center [107, 224] width 9 height 9
click at [49, 59] on div at bounding box center [48, 57] width 10 height 10
click at [94, 162] on div at bounding box center [95, 163] width 9 height 9
click at [49, 55] on div at bounding box center [48, 57] width 10 height 10
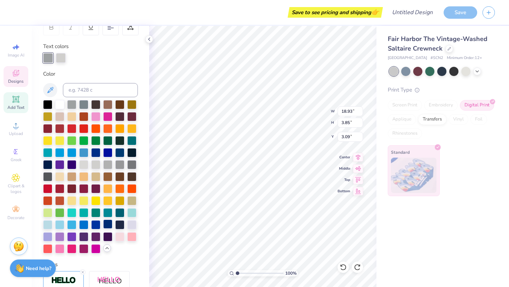
click at [108, 225] on div at bounding box center [107, 224] width 9 height 9
click at [86, 186] on div at bounding box center [83, 188] width 9 height 9
click at [60, 56] on div at bounding box center [61, 57] width 10 height 10
click at [106, 226] on div at bounding box center [107, 224] width 9 height 9
click at [51, 55] on div at bounding box center [48, 57] width 10 height 10
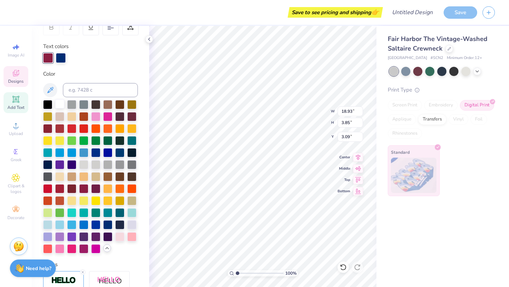
click at [60, 102] on div at bounding box center [59, 103] width 9 height 9
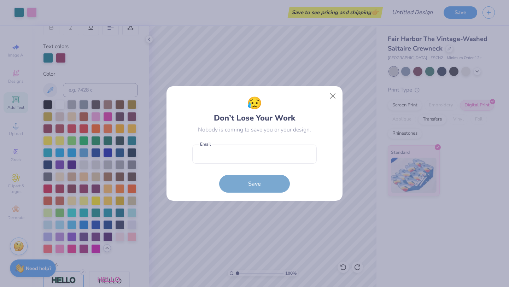
click at [218, 107] on div "😥 Don’t Lose Your Work" at bounding box center [254, 109] width 81 height 30
click at [334, 95] on button "Close" at bounding box center [332, 95] width 13 height 13
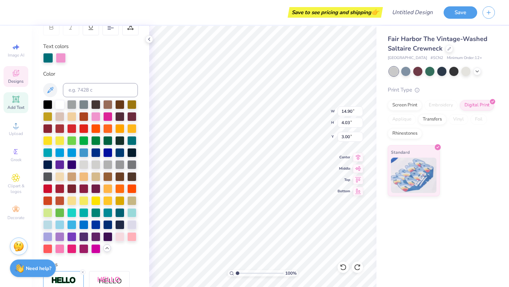
scroll to position [0, 0]
type textarea "NSR"
type textarea "Nassau Suffolk"
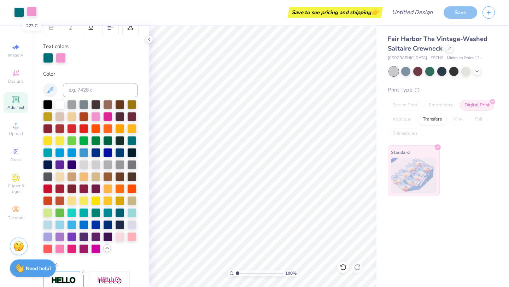
click at [34, 13] on div at bounding box center [32, 12] width 10 height 10
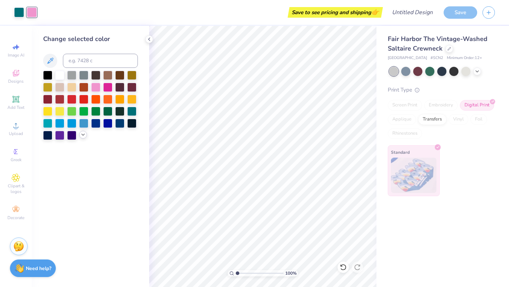
click at [83, 135] on polyline at bounding box center [83, 134] width 3 height 1
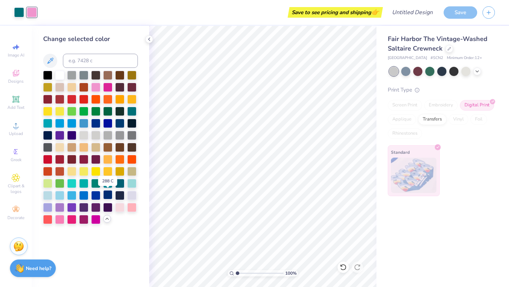
click at [107, 197] on div at bounding box center [107, 194] width 9 height 9
click at [20, 10] on div at bounding box center [19, 12] width 10 height 10
click at [60, 75] on div at bounding box center [59, 74] width 9 height 9
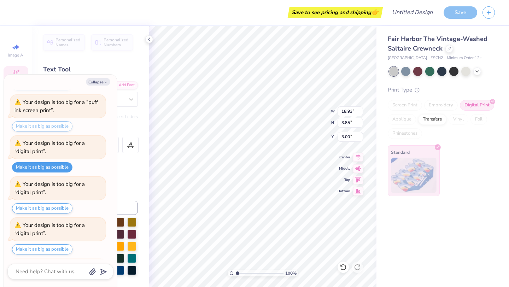
scroll to position [365, 0]
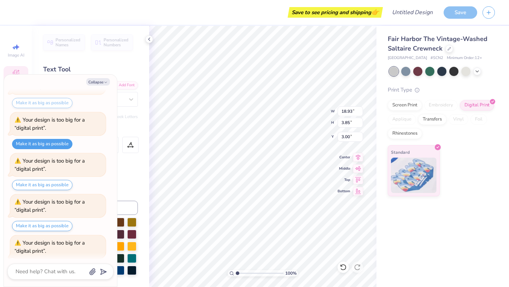
type textarea "x"
type input "12.26"
type input "2.50"
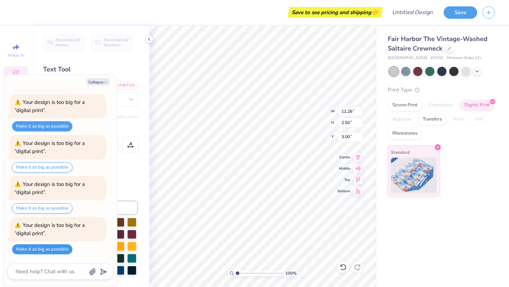
click at [52, 250] on button "Make it as big as possible" at bounding box center [42, 249] width 60 height 10
type textarea "x"
type input "15.00"
type input "3.05"
type input "3.80"
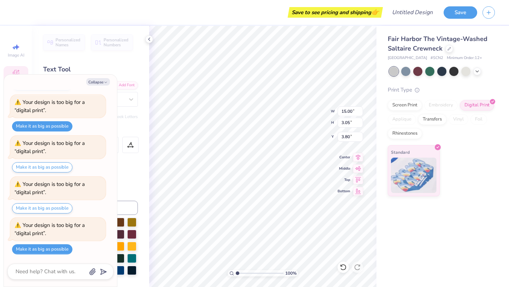
type textarea "x"
type input "3.93"
type textarea "x"
type input "3.00"
click at [150, 39] on icon at bounding box center [149, 39] width 6 height 6
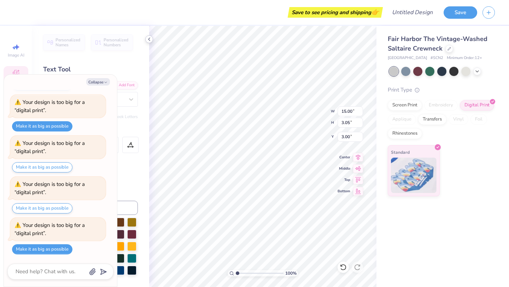
type textarea "x"
type textarea "assau [GEOGRAPHIC_DATA]"
type textarea "x"
type textarea "nassau Suffolk"
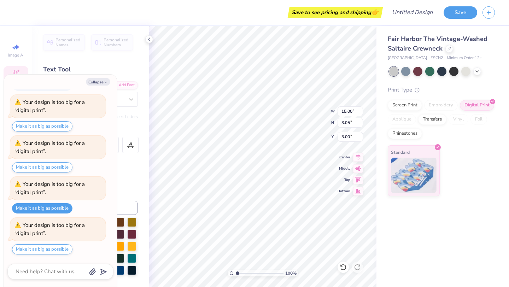
type textarea "x"
type input "3.25"
type input "0.93"
type input "8.71"
click at [406, 106] on div "Screen Print" at bounding box center [405, 104] width 34 height 11
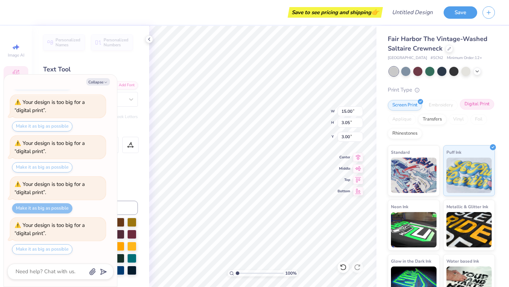
click at [478, 104] on div "Digital Print" at bounding box center [477, 104] width 34 height 11
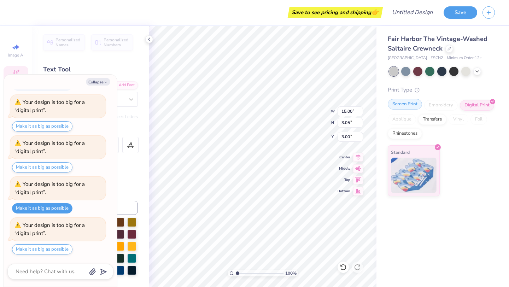
click at [408, 104] on div "Screen Print" at bounding box center [405, 104] width 34 height 11
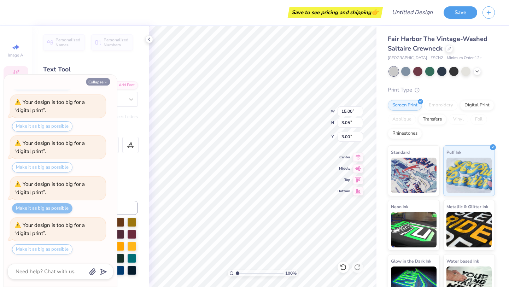
click at [102, 80] on button "Collapse" at bounding box center [98, 81] width 24 height 7
type textarea "x"
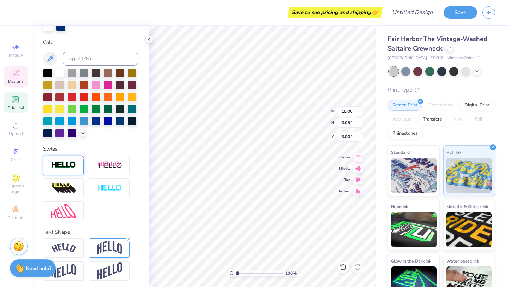
scroll to position [151, 0]
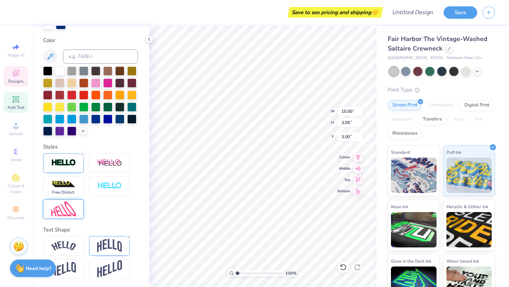
click at [67, 208] on img at bounding box center [63, 209] width 25 height 15
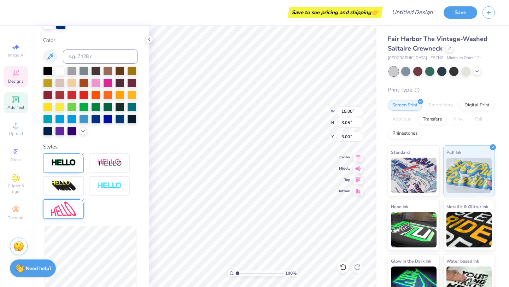
type input "3.66"
type input "2.70"
type input "4.25"
type input "2.40"
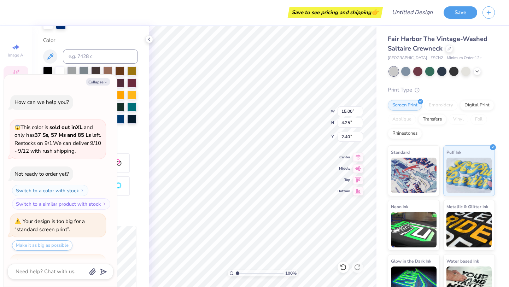
scroll to position [465, 0]
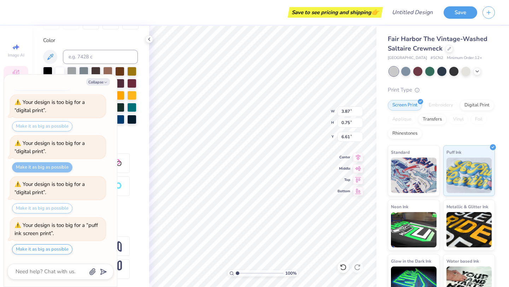
type textarea "x"
type input "6.56"
type textarea "x"
type input "15.00"
type input "4.25"
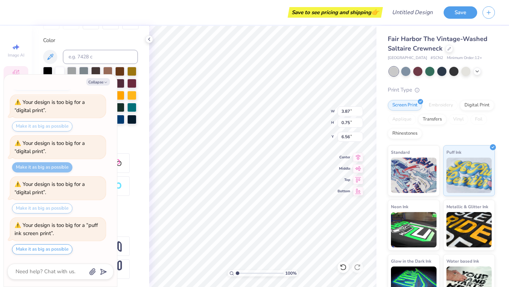
type input "2.40"
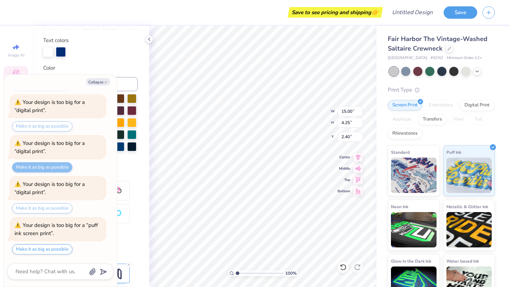
scroll to position [151, 0]
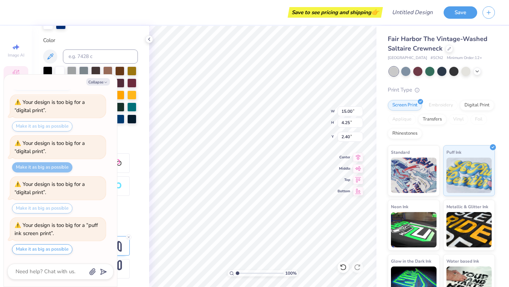
type textarea "x"
type input "3.00"
click at [359, 157] on icon at bounding box center [358, 156] width 10 height 8
type textarea "x"
type input "2.44"
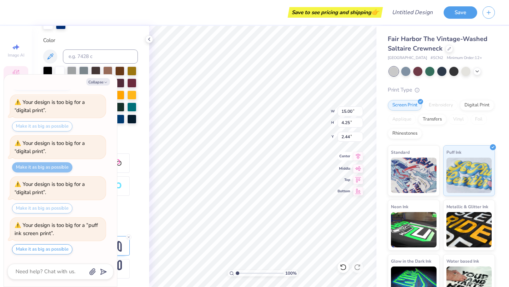
type textarea "x"
type input "2.68"
type textarea "x"
type input "8.75"
type input "3.43"
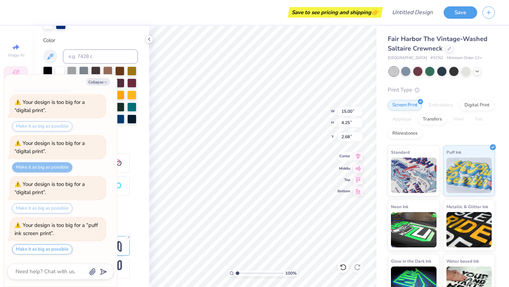
type input "6.51"
type textarea "x"
type textarea "R"
type textarea "x"
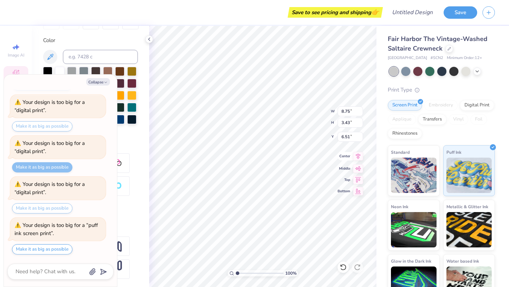
type textarea "Reg"
type textarea "x"
type textarea "Regi"
type textarea "x"
type textarea "Regio"
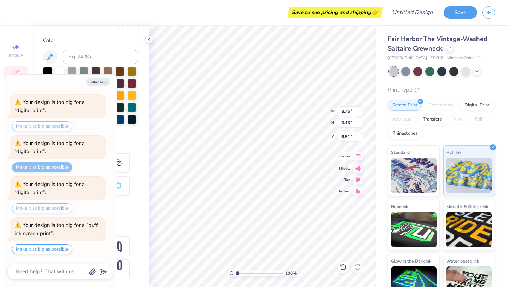
scroll to position [0, 0]
type textarea "x"
type textarea "Region"
type textarea "x"
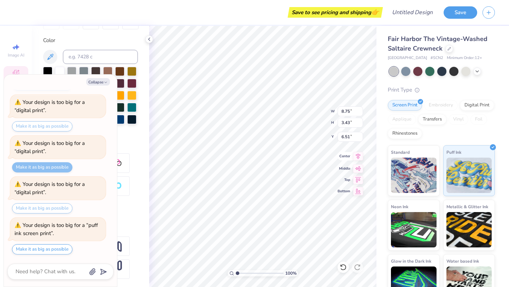
type input "3.87"
type input "0.75"
type input "6.56"
type textarea "x"
type input "6.34"
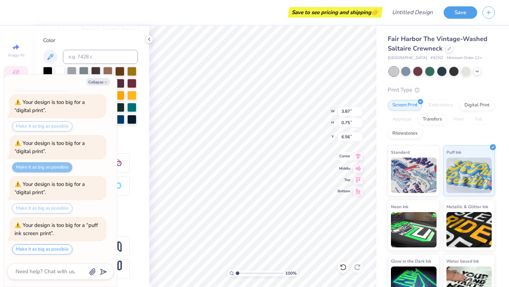
type input "3.07"
type input "6.88"
type textarea "x"
type input "15.00"
type input "4.25"
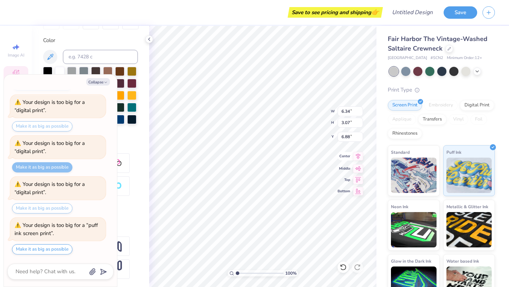
type input "2.68"
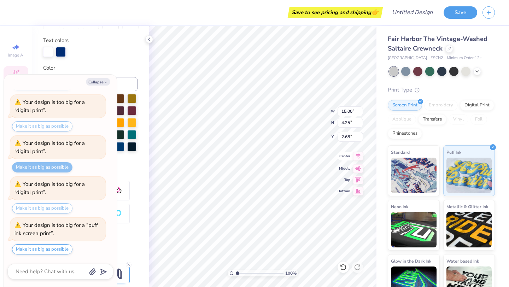
scroll to position [151, 0]
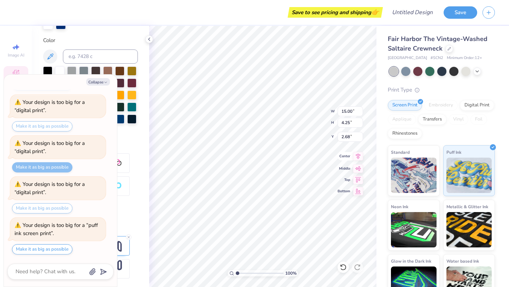
type textarea "x"
type input "6.34"
type input "3.07"
type input "6.88"
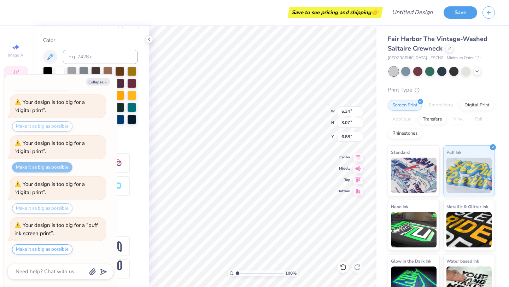
type textarea "x"
type input "0.30"
type input "0.27"
type input "6.56"
type textarea "x"
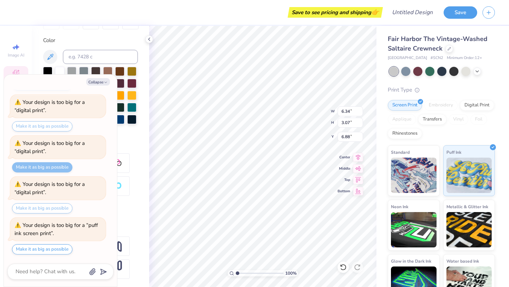
type input "6.93"
type textarea "x"
type input "15.00"
type input "4.25"
type input "2.68"
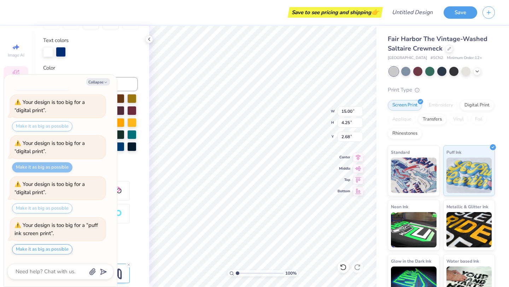
scroll to position [151, 0]
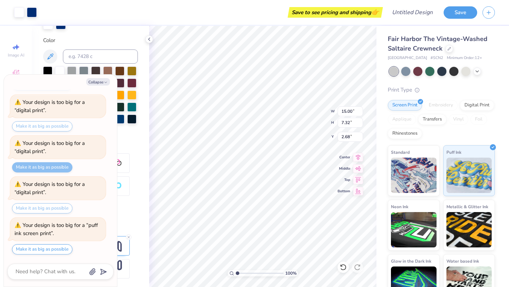
type textarea "x"
type input "2.60"
click at [358, 156] on icon at bounding box center [358, 156] width 10 height 8
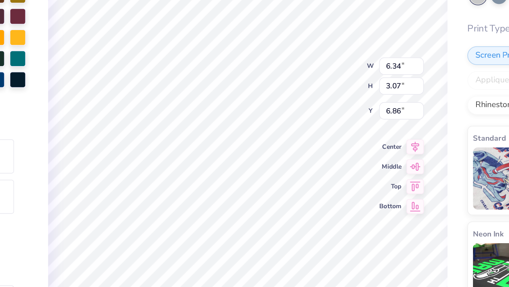
scroll to position [124, 0]
type textarea "x"
type input "3.87"
type input "0.75"
type input "6.48"
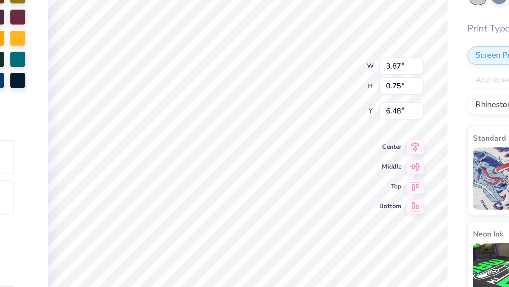
type textarea "x"
type input "6.34"
type input "3.07"
type input "6.86"
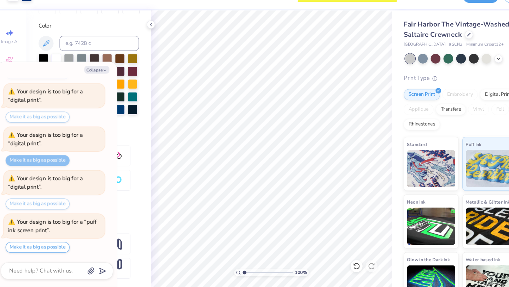
scroll to position [0, 0]
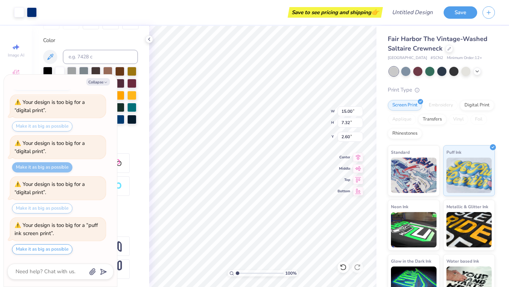
type textarea "x"
